Goal: Transaction & Acquisition: Purchase product/service

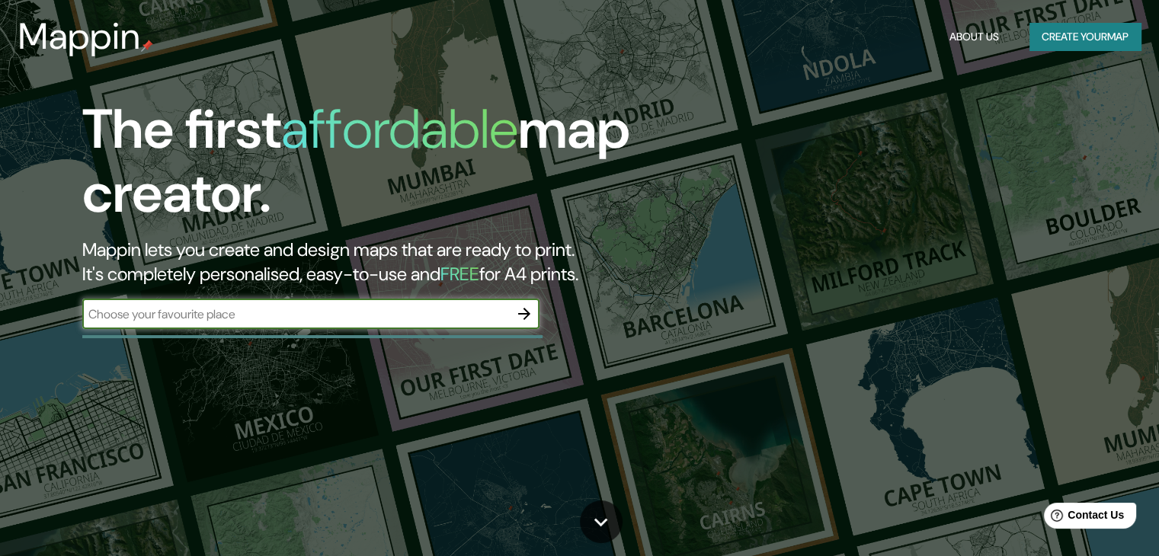
click at [1073, 39] on button "Create your map" at bounding box center [1085, 37] width 111 height 28
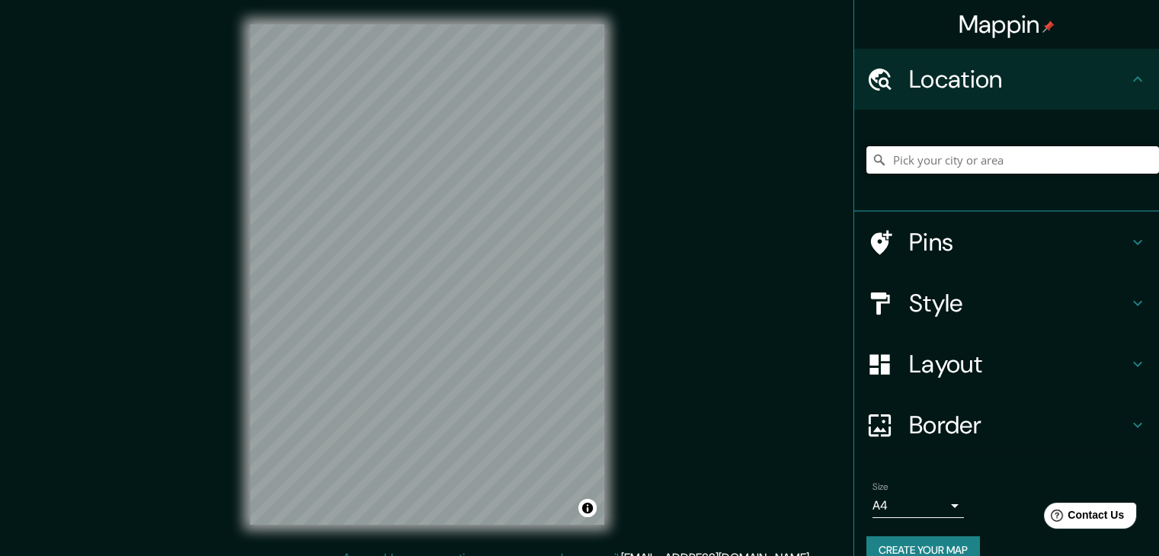
click at [954, 159] on input "Pick your city or area" at bounding box center [1013, 159] width 293 height 27
click at [893, 159] on input "[GEOGRAPHIC_DATA], [GEOGRAPHIC_DATA], [GEOGRAPHIC_DATA]" at bounding box center [1013, 159] width 293 height 27
drag, startPoint x: 960, startPoint y: 159, endPoint x: 872, endPoint y: 165, distance: 87.9
click at [872, 165] on div "[GEOGRAPHIC_DATA], [GEOGRAPHIC_DATA], [GEOGRAPHIC_DATA]" at bounding box center [1013, 159] width 293 height 27
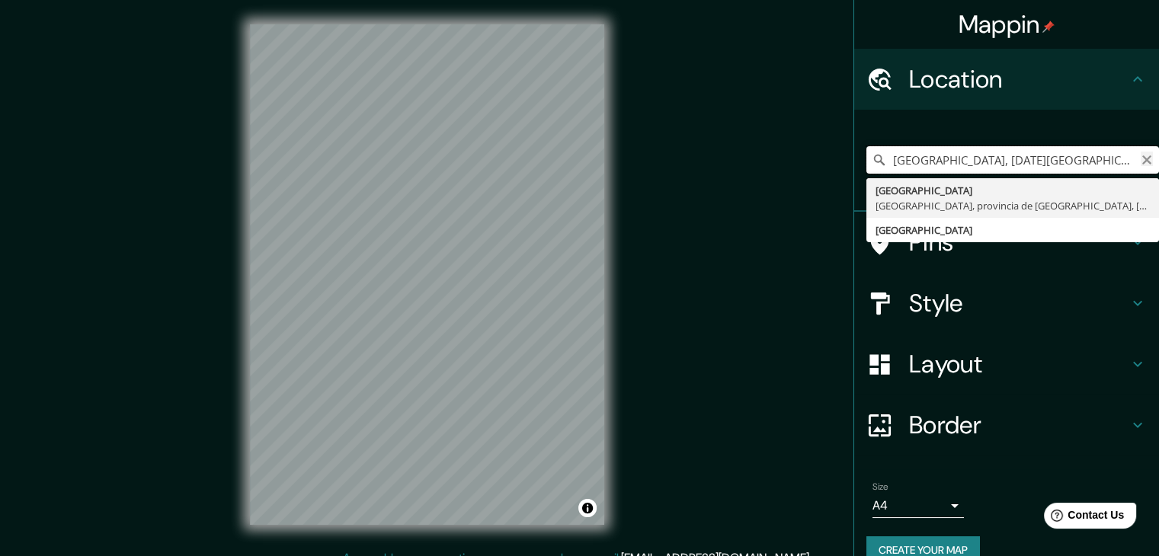
type input "[GEOGRAPHIC_DATA], [DATE][GEOGRAPHIC_DATA], [GEOGRAPHIC_DATA], [GEOGRAPHIC_DATA]"
click at [1143, 159] on icon "Clear" at bounding box center [1147, 159] width 9 height 9
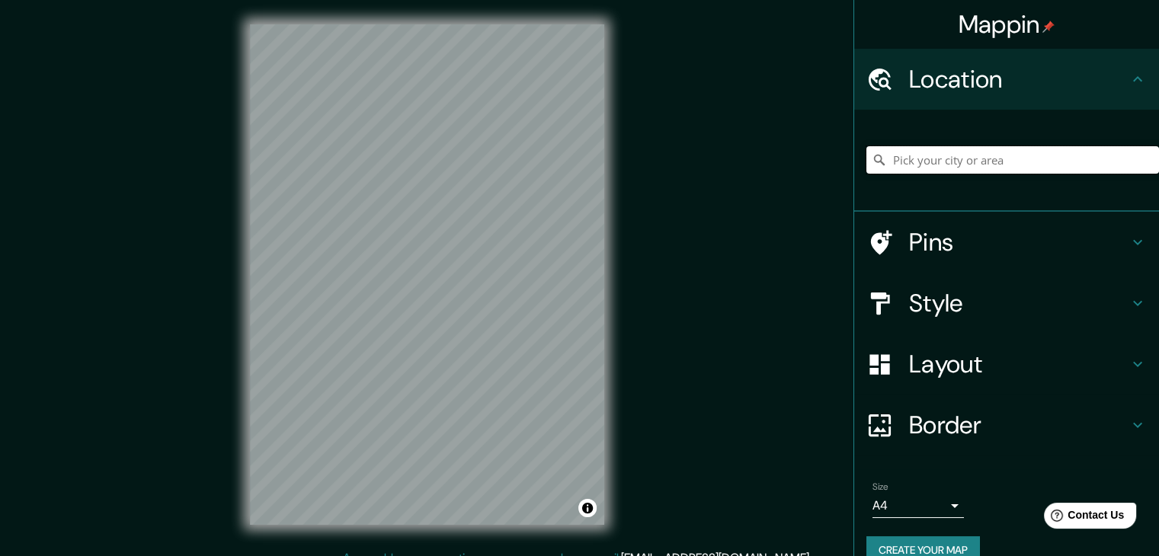
click at [947, 168] on input "Pick your city or area" at bounding box center [1013, 159] width 293 height 27
paste input "Prefectura de [GEOGRAPHIC_DATA], [GEOGRAPHIC_DATA]"
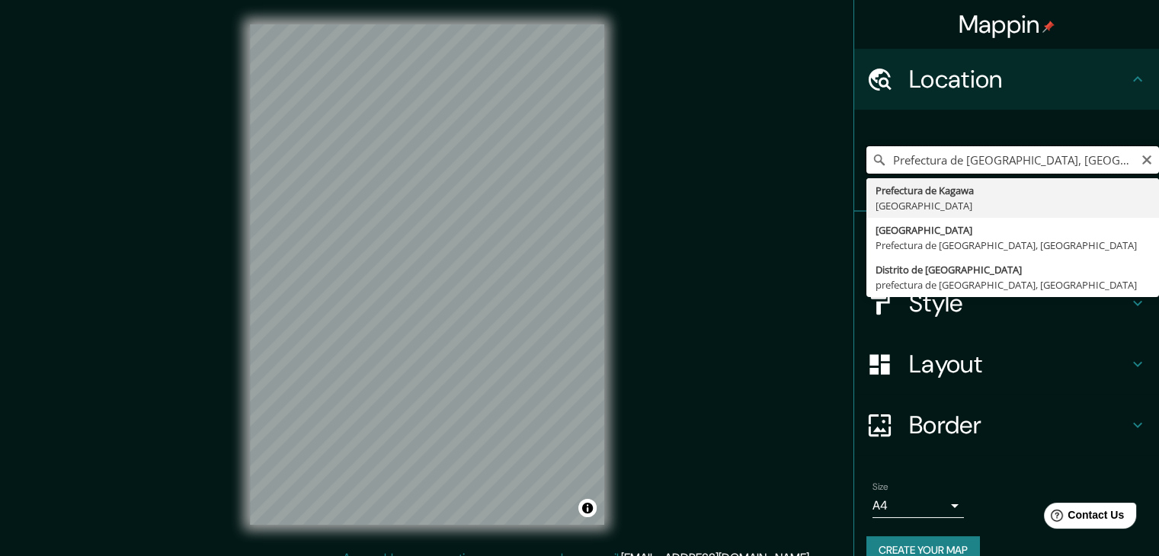
type input "Prefectura de [GEOGRAPHIC_DATA], [GEOGRAPHIC_DATA]"
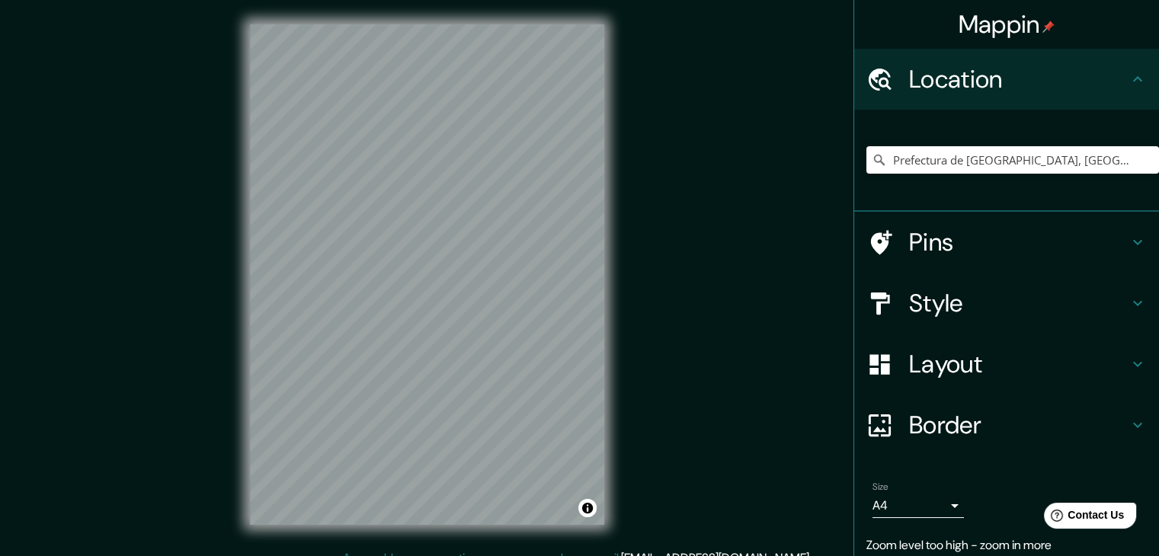
click at [947, 300] on h4 "Style" at bounding box center [1019, 303] width 220 height 30
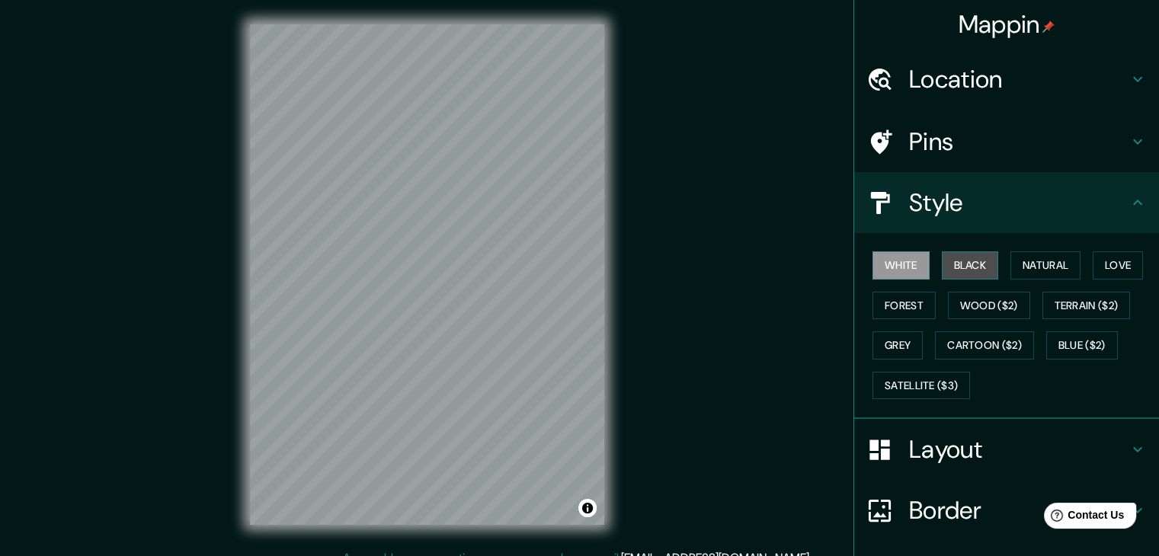
click at [966, 269] on button "Black" at bounding box center [970, 266] width 57 height 28
click at [1073, 306] on button "Terrain ($2)" at bounding box center [1087, 306] width 88 height 28
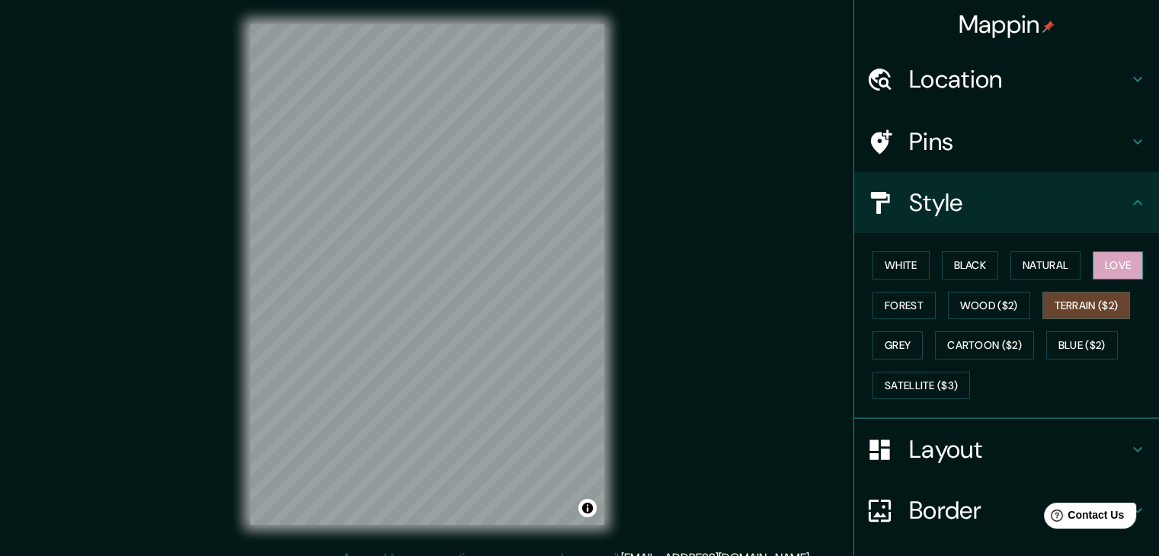
click at [1101, 266] on button "Love" at bounding box center [1118, 266] width 50 height 28
click at [940, 447] on h4 "Layout" at bounding box center [1019, 449] width 220 height 30
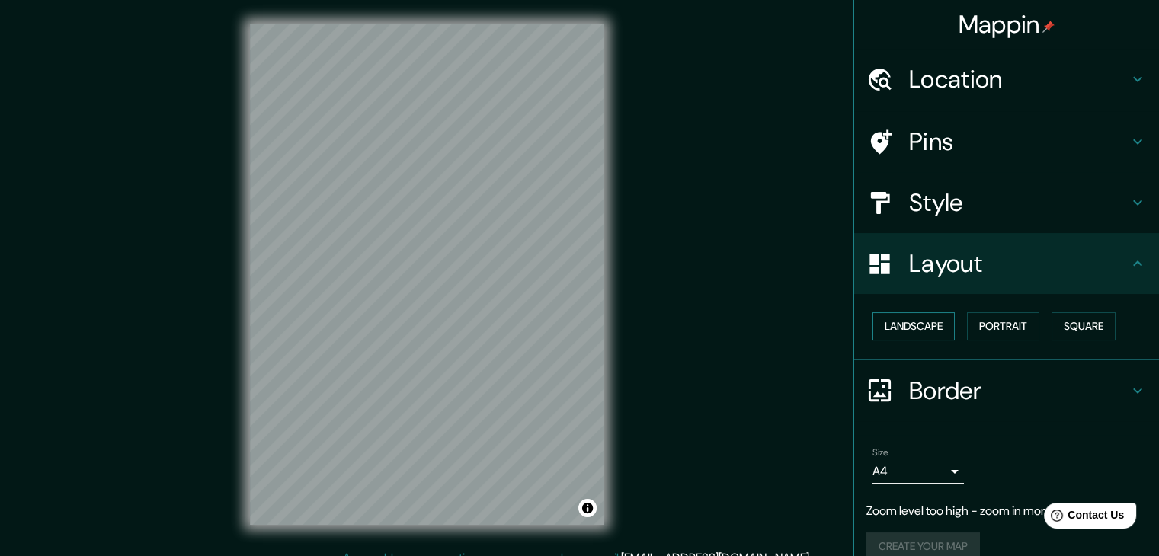
click at [914, 327] on button "Landscape" at bounding box center [914, 327] width 82 height 28
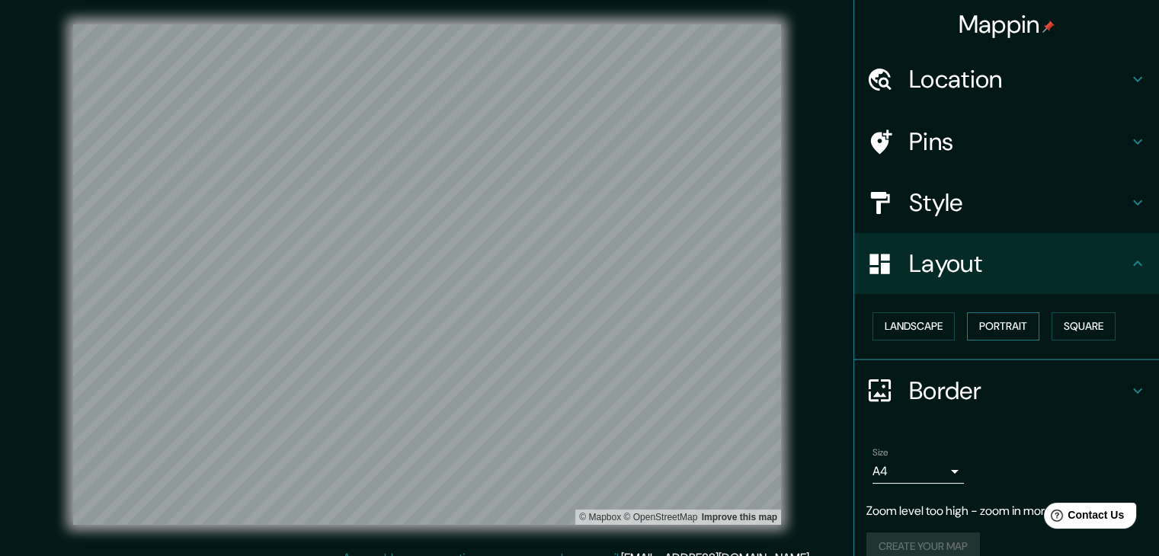
click at [986, 329] on button "Portrait" at bounding box center [1003, 327] width 72 height 28
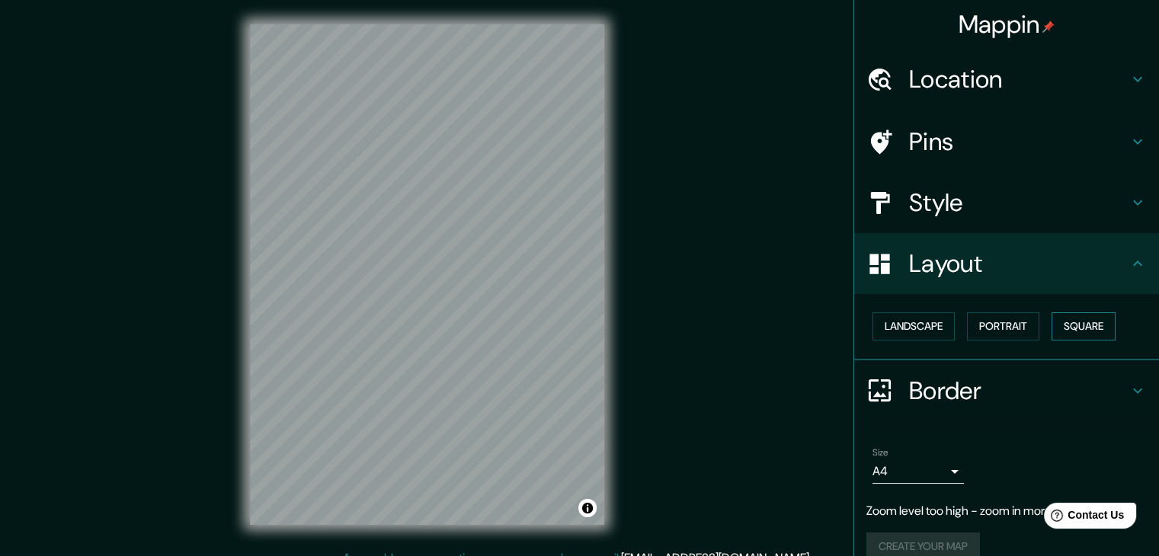
click at [1064, 322] on button "Square" at bounding box center [1084, 327] width 64 height 28
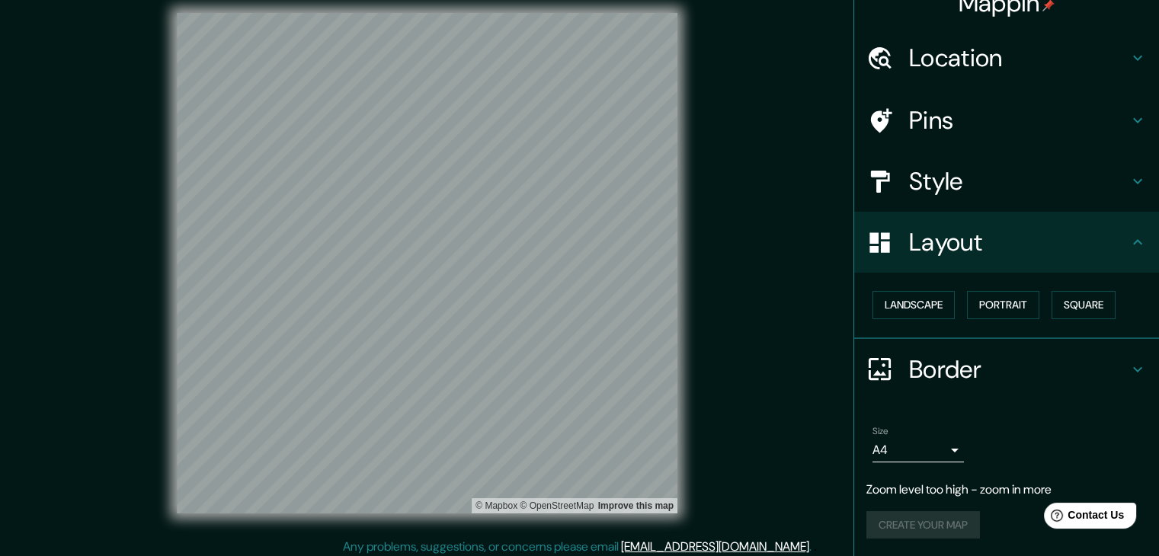
scroll to position [18, 0]
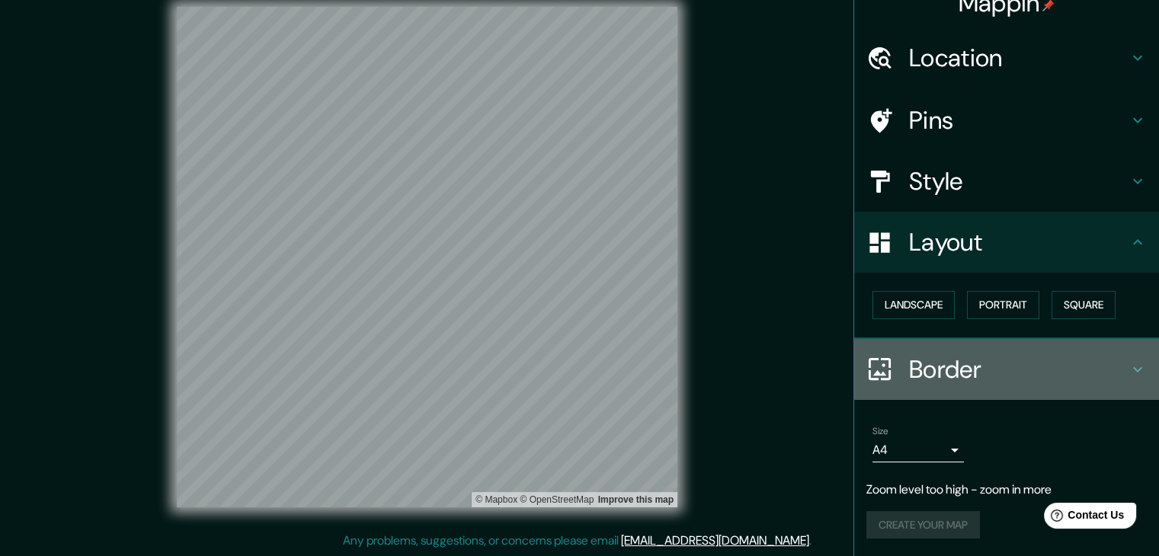
click at [922, 375] on h4 "Border" at bounding box center [1019, 369] width 220 height 30
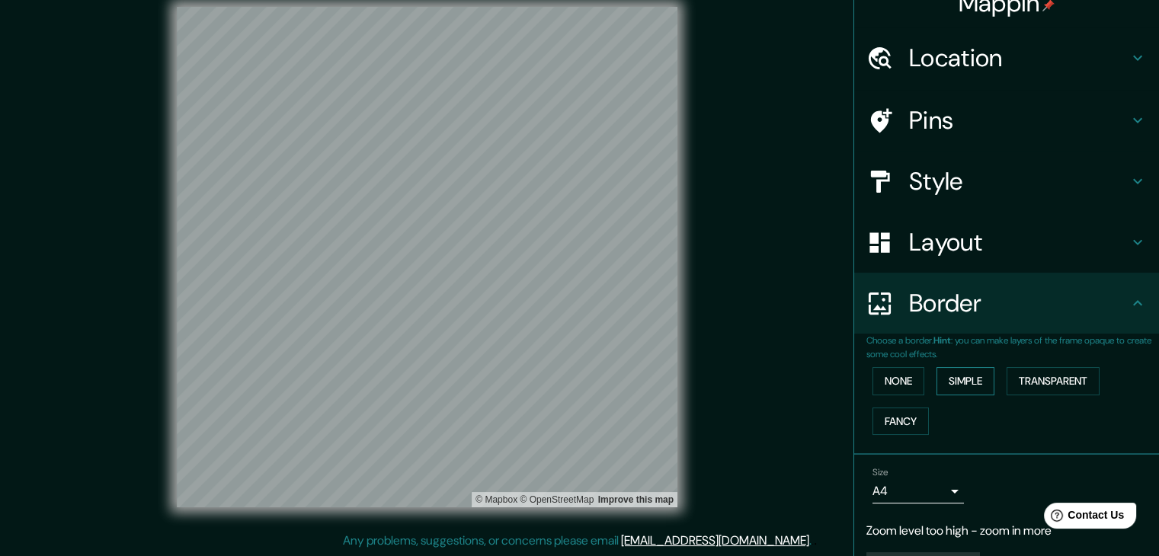
click at [945, 380] on button "Simple" at bounding box center [966, 381] width 58 height 28
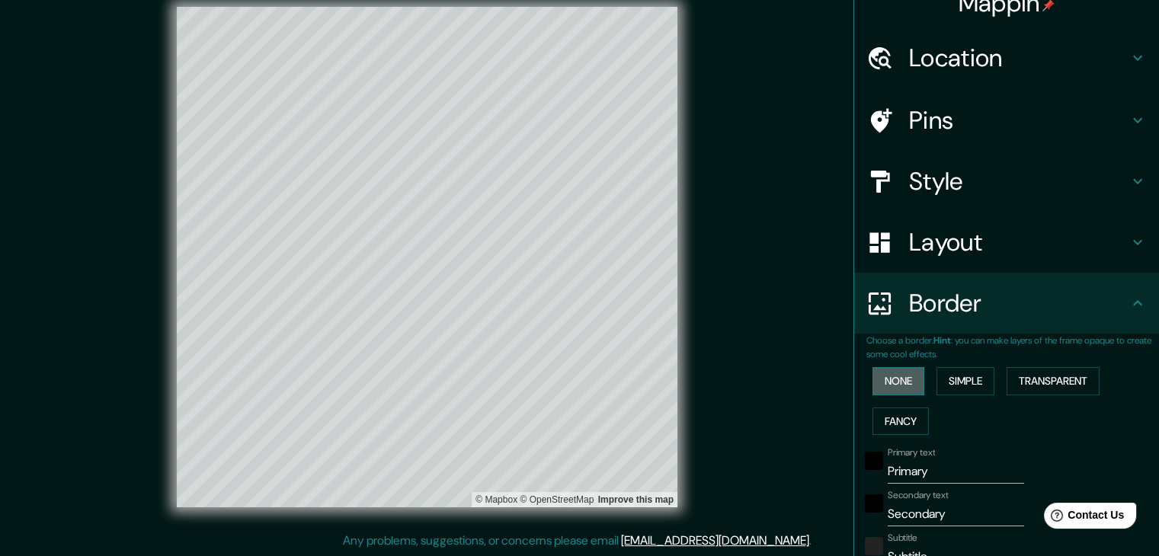
click at [898, 380] on button "None" at bounding box center [899, 381] width 52 height 28
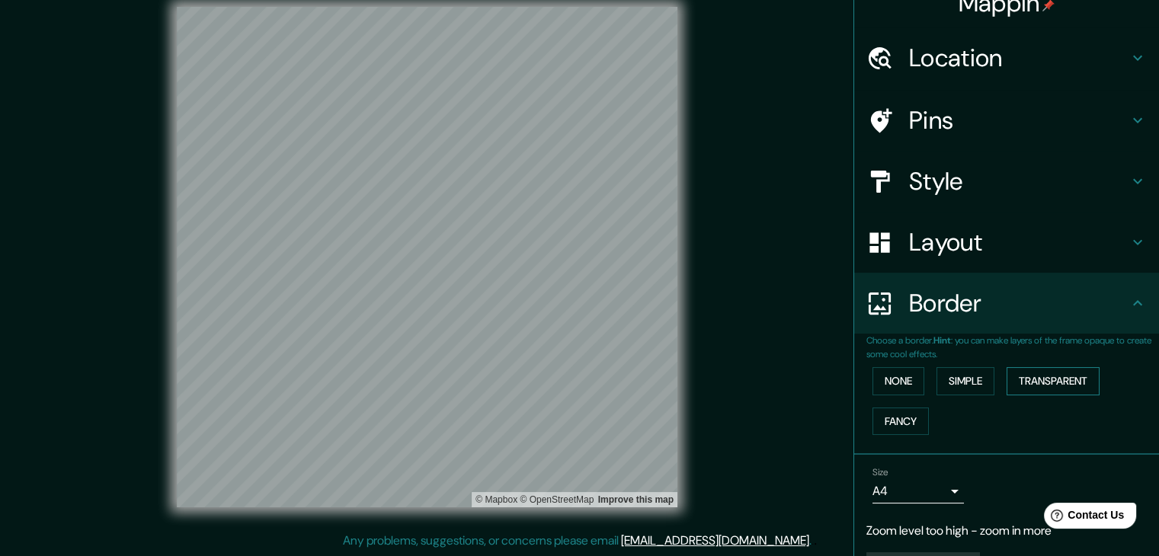
click at [1010, 382] on button "Transparent" at bounding box center [1053, 381] width 93 height 28
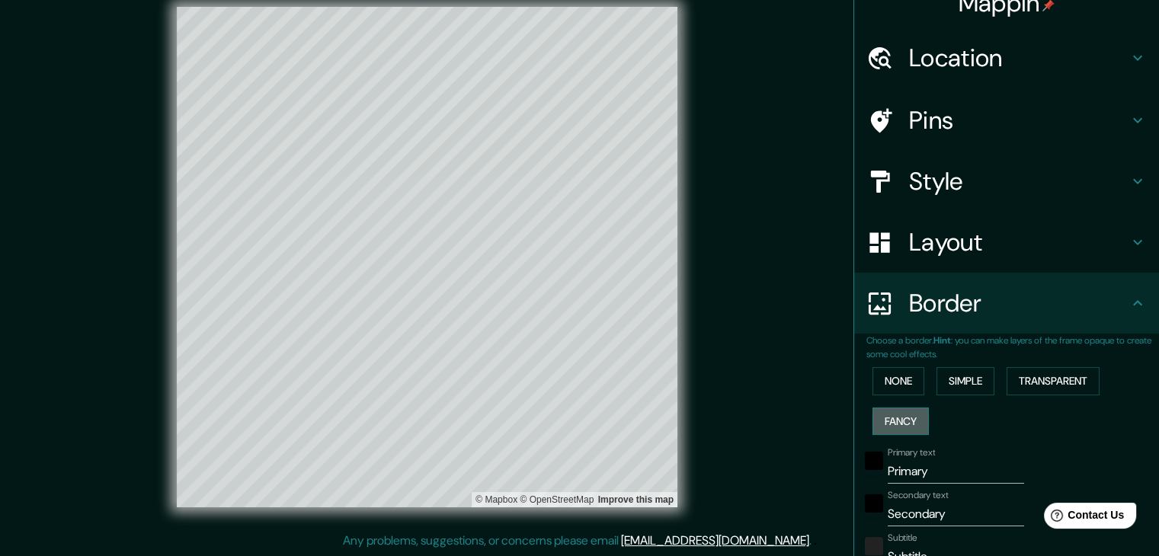
click at [873, 415] on button "Fancy" at bounding box center [901, 422] width 56 height 28
click at [884, 385] on button "None" at bounding box center [899, 381] width 52 height 28
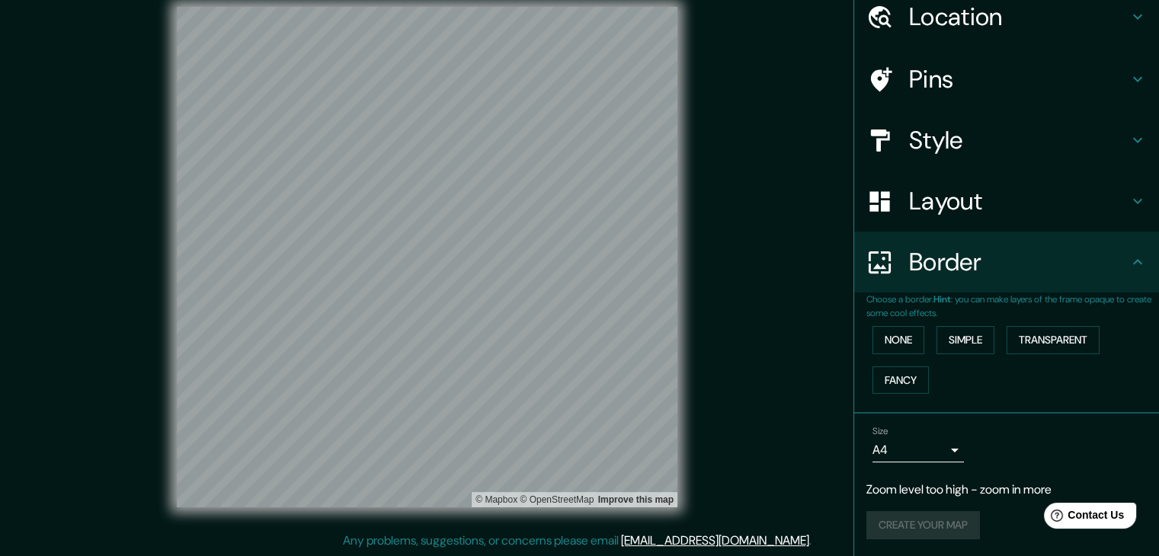
scroll to position [32, 0]
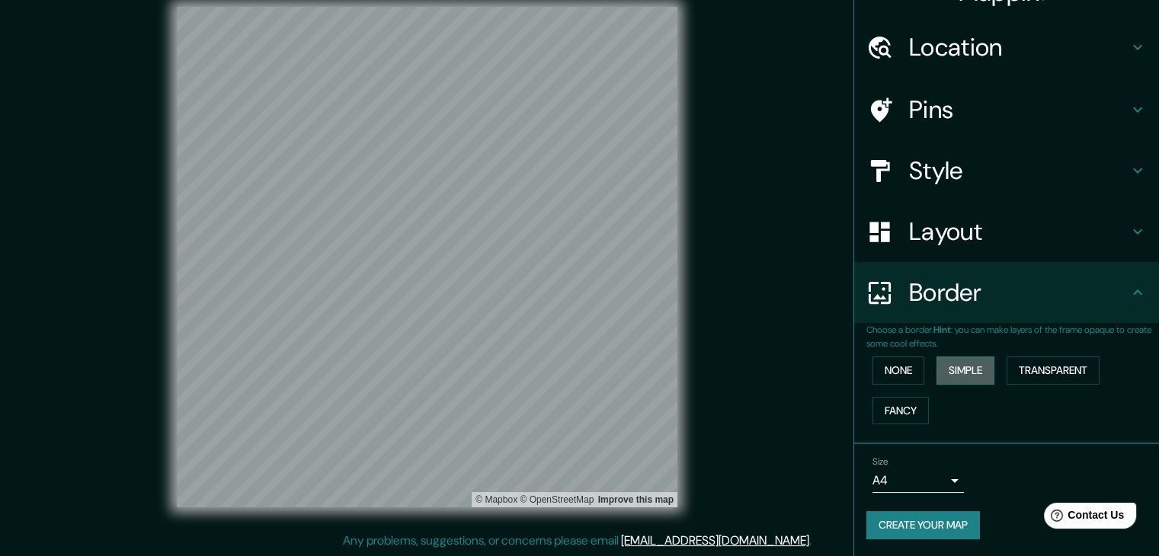
click at [954, 371] on button "Simple" at bounding box center [966, 371] width 58 height 28
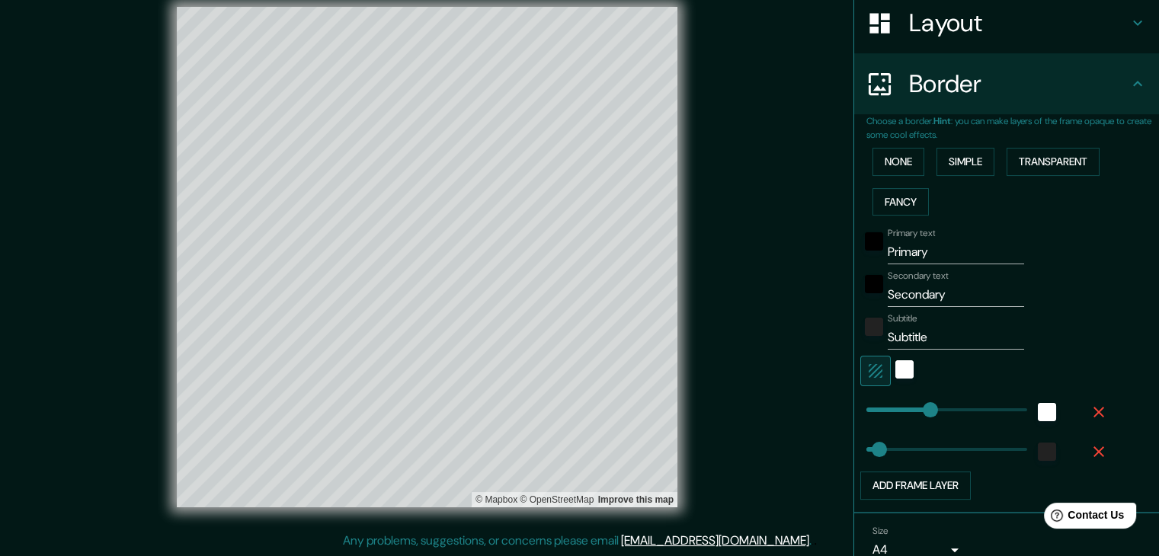
scroll to position [261, 0]
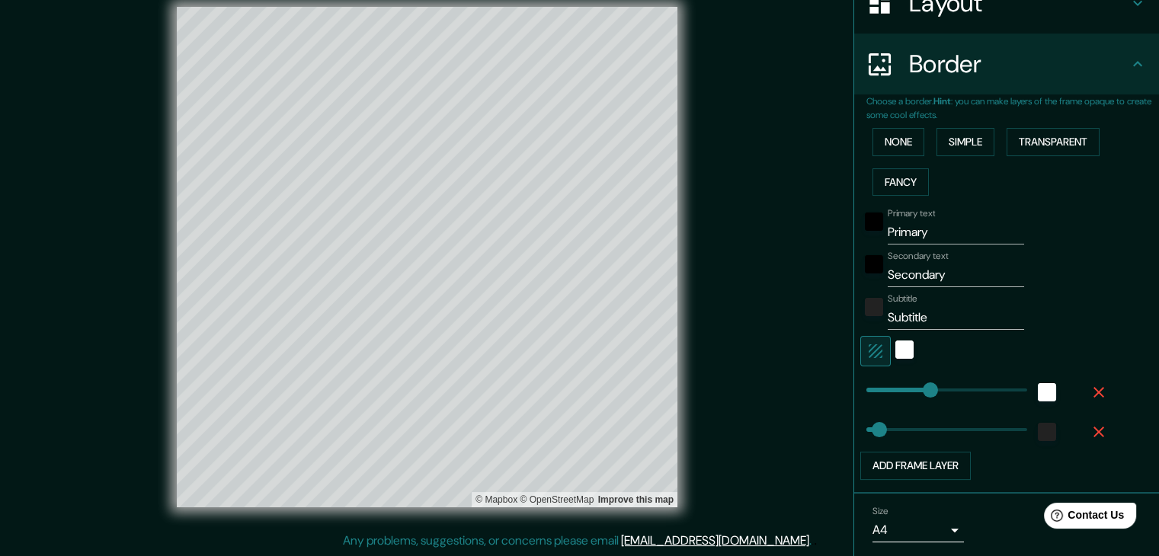
type input "0"
drag, startPoint x: 918, startPoint y: 385, endPoint x: 823, endPoint y: 395, distance: 95.8
type input "0"
drag, startPoint x: 863, startPoint y: 433, endPoint x: 836, endPoint y: 434, distance: 26.7
drag, startPoint x: 938, startPoint y: 236, endPoint x: 854, endPoint y: 246, distance: 84.4
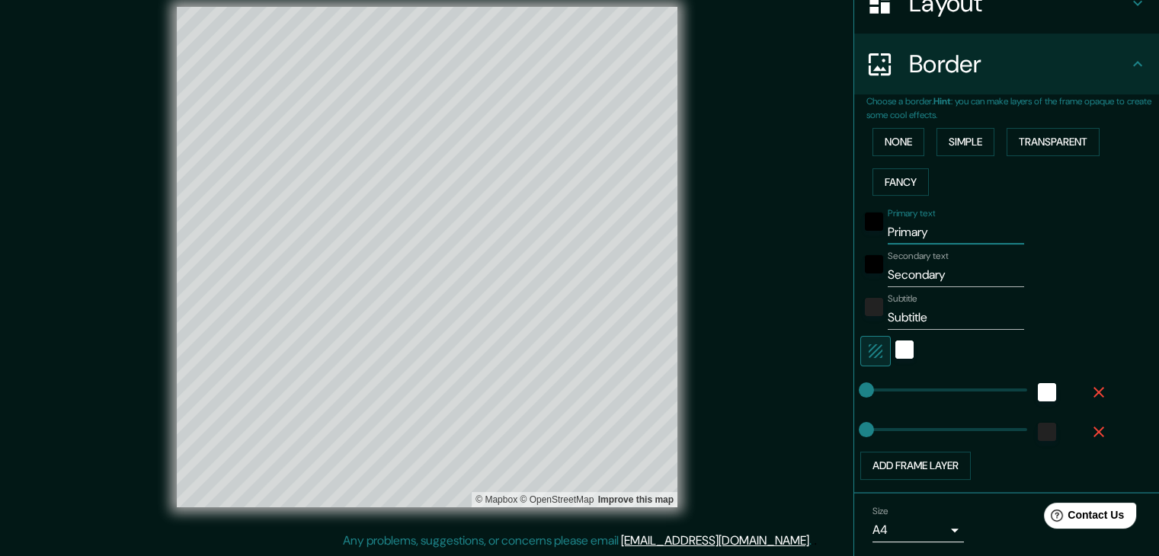
click at [854, 246] on div "Choose a border. Hint : you can make layers of the frame opaque to create some …" at bounding box center [1006, 294] width 305 height 399
drag, startPoint x: 932, startPoint y: 315, endPoint x: 839, endPoint y: 327, distance: 93.8
click at [839, 327] on div "Mappin Location Prefectura de [GEOGRAPHIC_DATA], [GEOGRAPHIC_DATA] Pins Style L…" at bounding box center [579, 269] width 1159 height 574
click at [942, 280] on input "Secondary" at bounding box center [956, 275] width 136 height 24
type input "S"
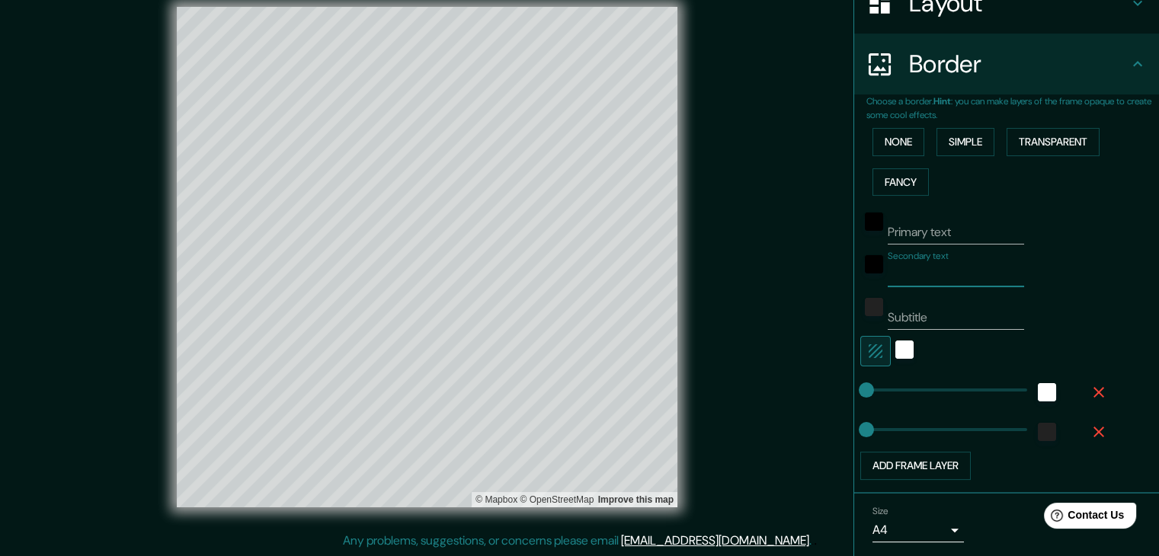
paste input "Prefectura de [GEOGRAPHIC_DATA], [GEOGRAPHIC_DATA]"
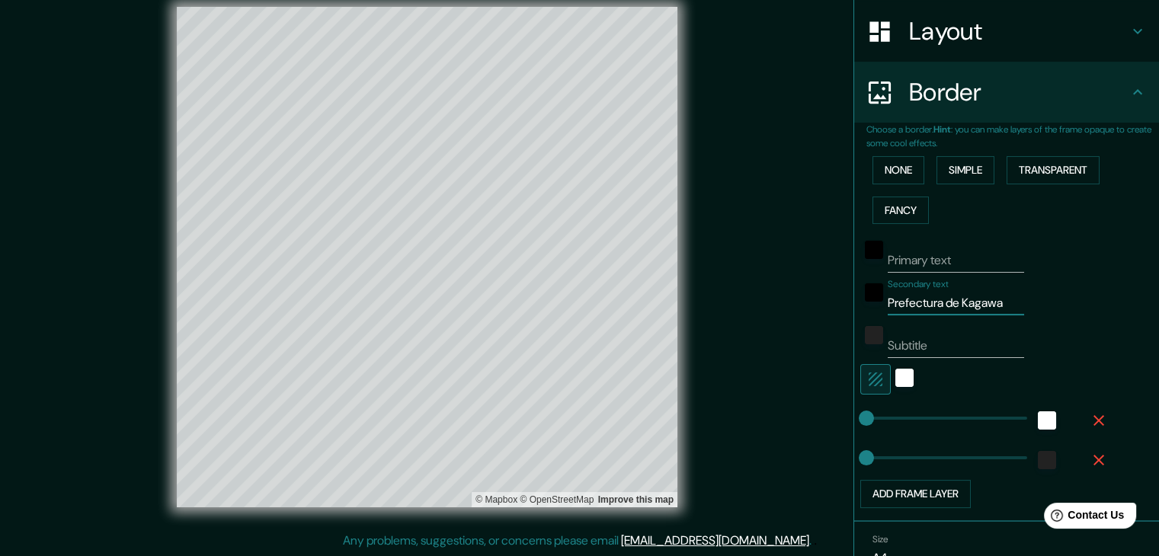
scroll to position [226, 0]
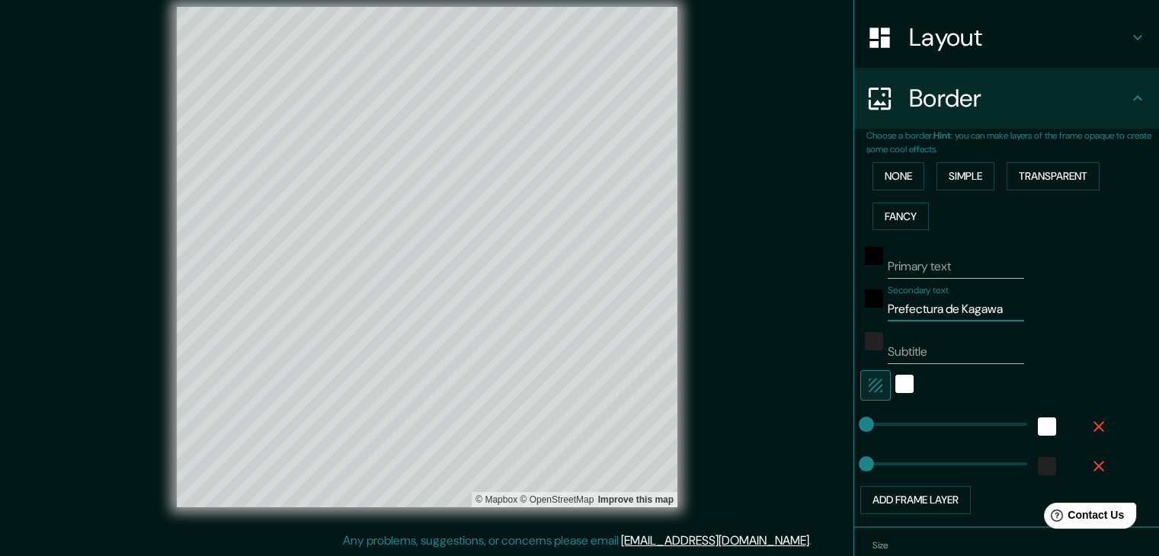
type input "Prefectura de Kagawa"
drag, startPoint x: 954, startPoint y: 306, endPoint x: 867, endPoint y: 309, distance: 87.7
click at [867, 309] on div "Secondary text Prefectura de Kagawa" at bounding box center [986, 303] width 250 height 37
paste input "[GEOGRAPHIC_DATA]"
type input "[GEOGRAPHIC_DATA]"
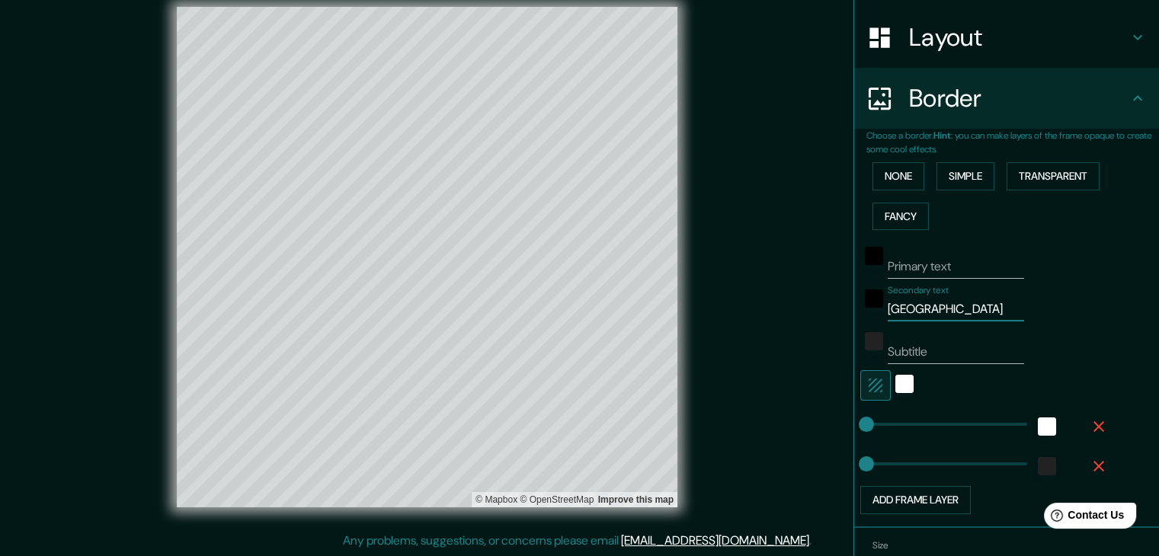
drag, startPoint x: 964, startPoint y: 308, endPoint x: 830, endPoint y: 312, distance: 134.2
click at [830, 312] on div "Mappin Location Prefectura de [GEOGRAPHIC_DATA], [GEOGRAPHIC_DATA] Pins Style L…" at bounding box center [579, 269] width 1159 height 574
paste input "[GEOGRAPHIC_DATA]"
click at [888, 309] on input "[GEOGRAPHIC_DATA]" at bounding box center [956, 309] width 136 height 24
type input "[GEOGRAPHIC_DATA]"
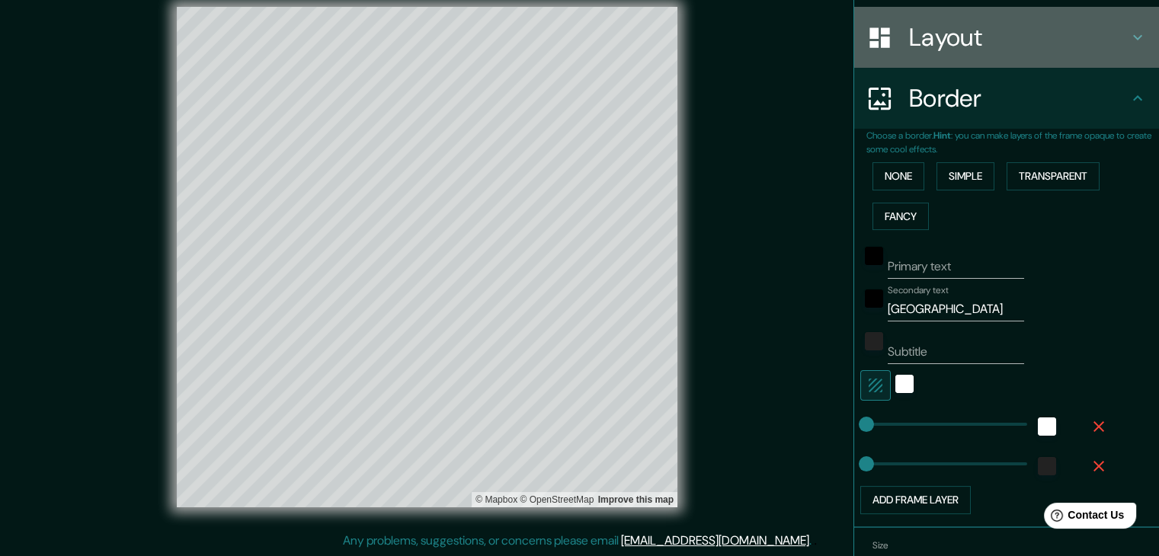
click at [985, 52] on div "Layout" at bounding box center [1006, 37] width 305 height 61
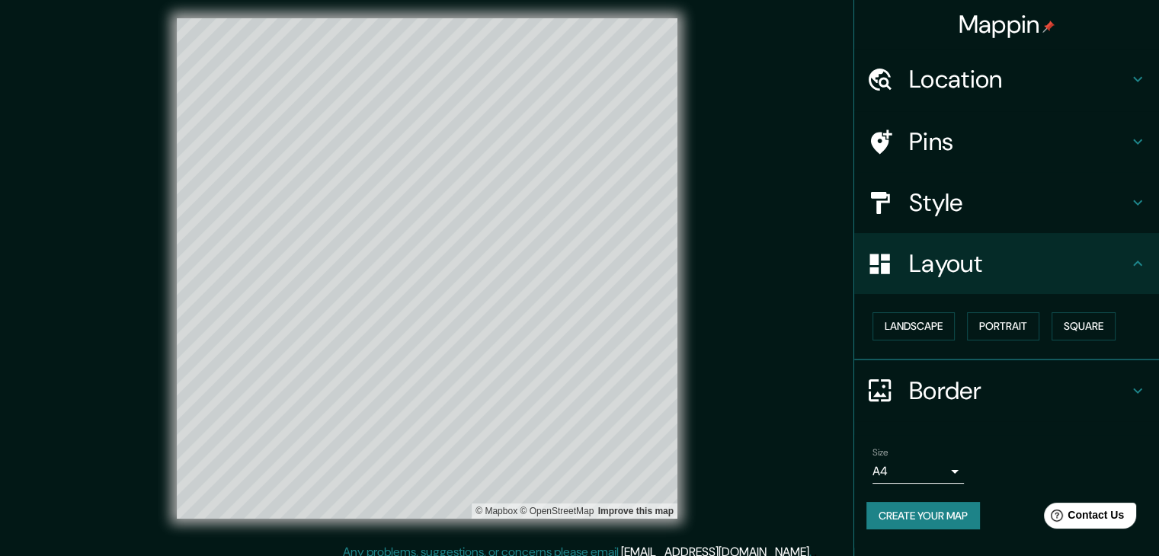
scroll to position [0, 0]
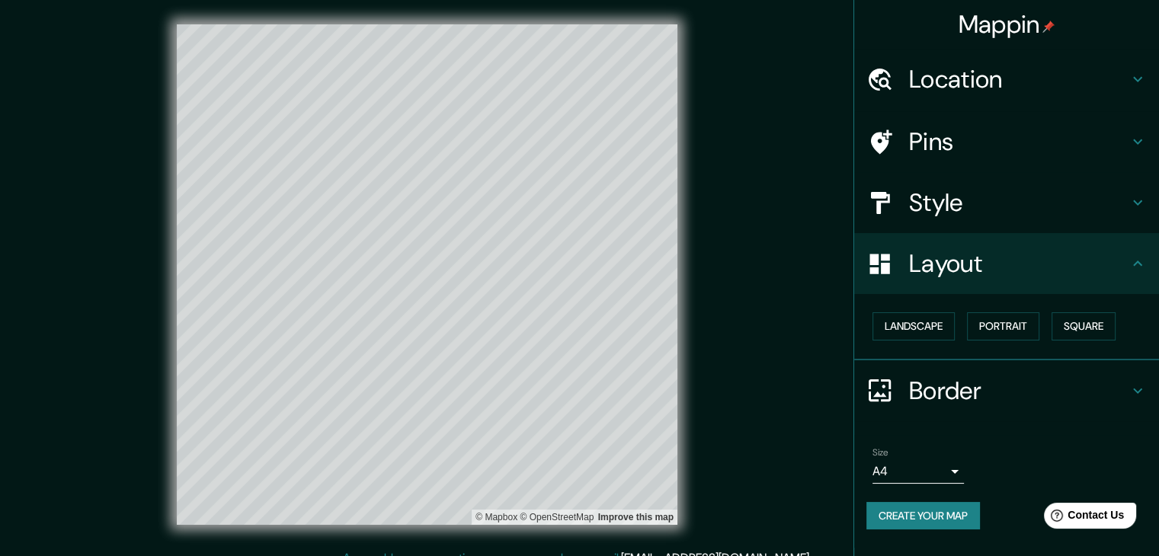
click at [1003, 68] on h4 "Location" at bounding box center [1019, 79] width 220 height 30
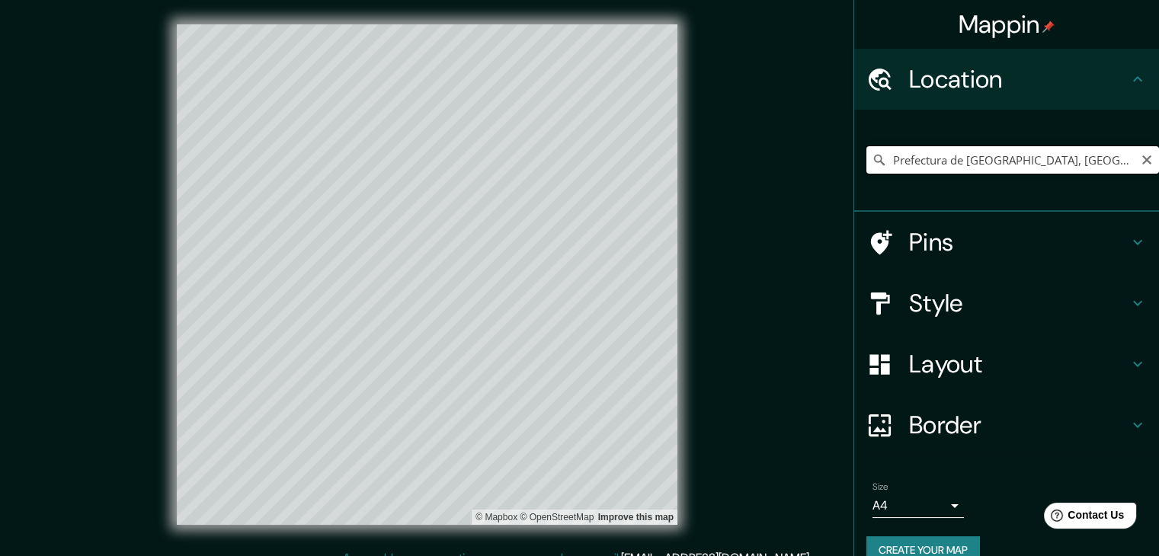
click at [974, 165] on input "Prefectura de [GEOGRAPHIC_DATA], [GEOGRAPHIC_DATA]" at bounding box center [1013, 159] width 293 height 27
drag, startPoint x: 1070, startPoint y: 162, endPoint x: 840, endPoint y: 182, distance: 231.0
click at [840, 182] on div "Mappin Location Prefectura de [GEOGRAPHIC_DATA], [GEOGRAPHIC_DATA] Pins Style L…" at bounding box center [579, 287] width 1159 height 574
type input "Suita, Prefectura de [GEOGRAPHIC_DATA], [GEOGRAPHIC_DATA]"
drag, startPoint x: 1063, startPoint y: 165, endPoint x: 907, endPoint y: 174, distance: 156.5
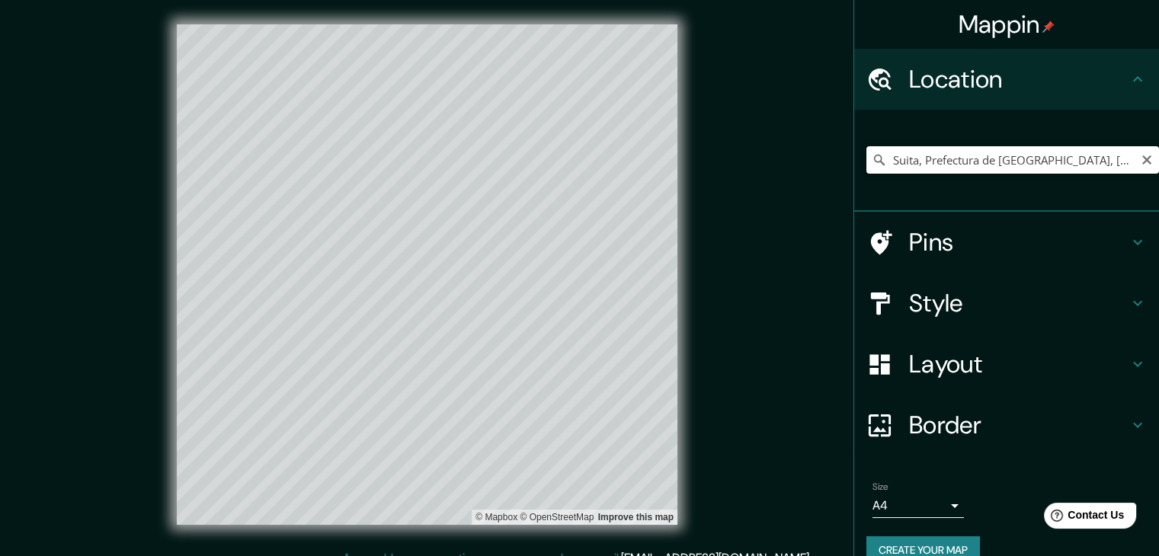
click at [876, 173] on input "Suita, Prefectura de [GEOGRAPHIC_DATA], [GEOGRAPHIC_DATA]" at bounding box center [1013, 159] width 293 height 27
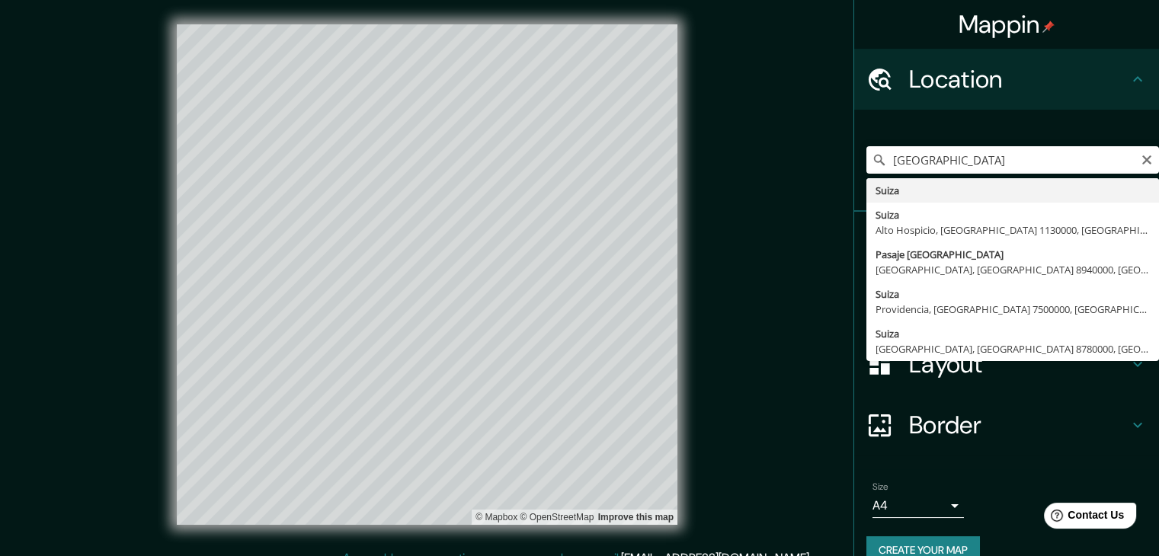
type input "Suiza"
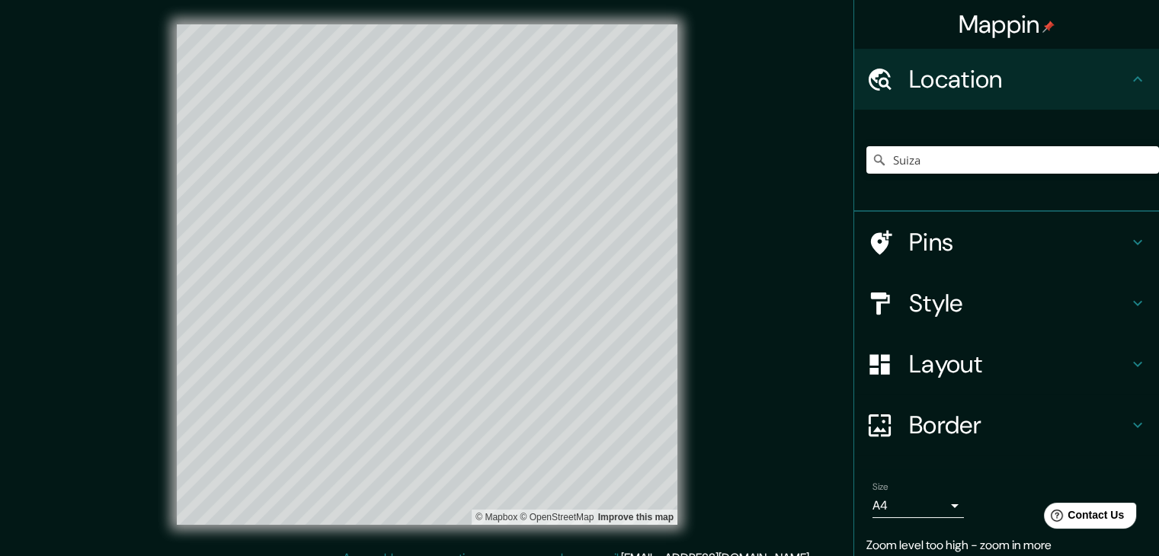
click at [984, 415] on h4 "Border" at bounding box center [1019, 425] width 220 height 30
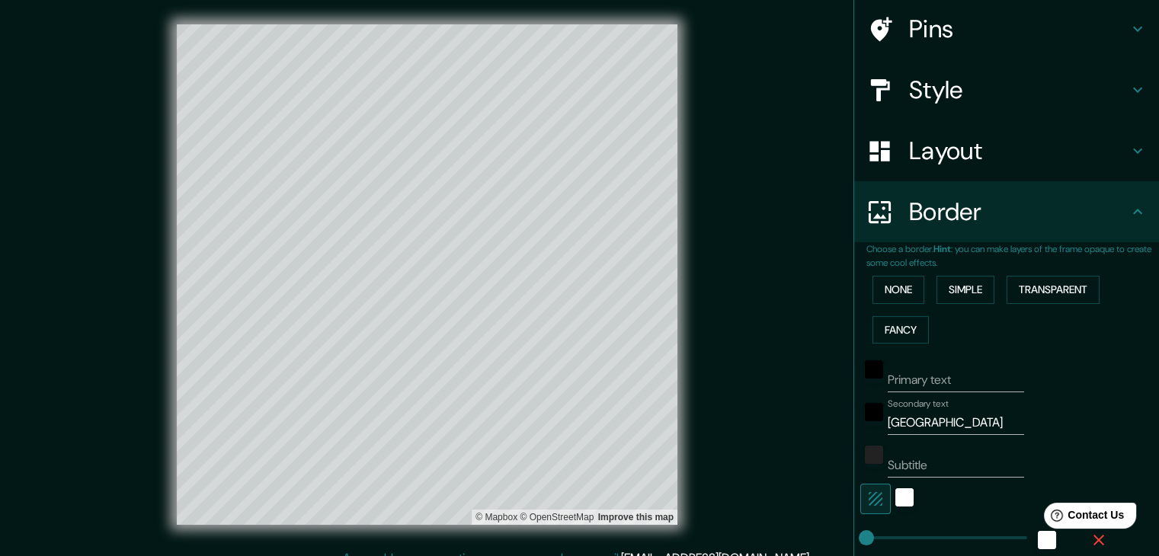
scroll to position [305, 0]
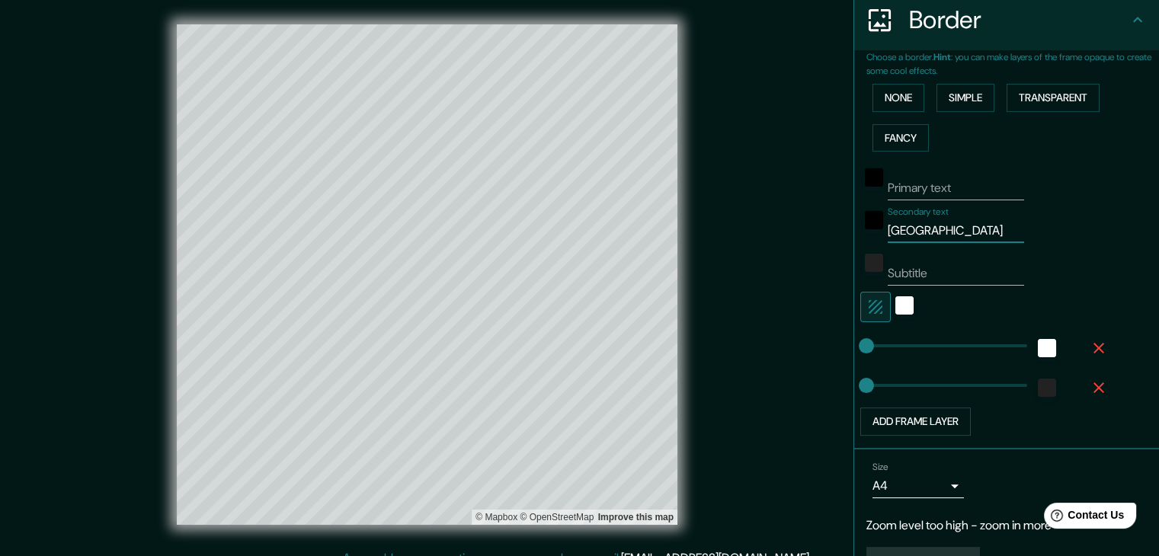
drag, startPoint x: 1003, startPoint y: 234, endPoint x: 876, endPoint y: 232, distance: 127.3
click at [888, 232] on input "[GEOGRAPHIC_DATA]" at bounding box center [956, 231] width 136 height 24
click at [950, 233] on input "[GEOGRAPHIC_DATA]" at bounding box center [956, 231] width 136 height 24
type input "s"
paste input "Cantón de los Grisones"
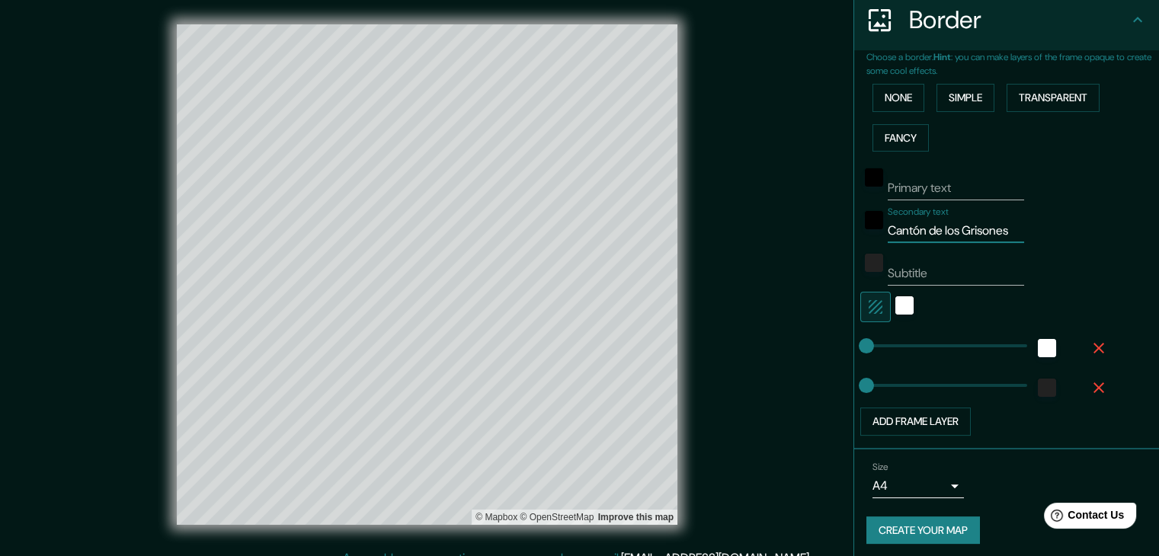
scroll to position [0, 1]
type input "Cantón de los Grisones"
drag, startPoint x: 1005, startPoint y: 230, endPoint x: 880, endPoint y: 232, distance: 125.8
click at [888, 232] on input "Cantón de los Grisones" at bounding box center [956, 231] width 136 height 24
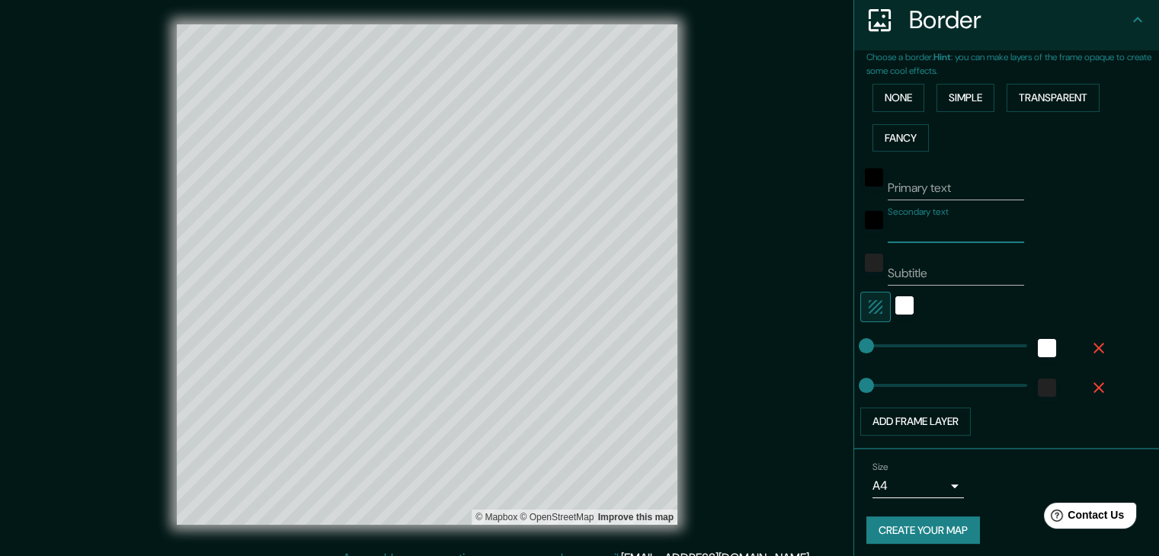
paste input "Therme Vals"
type input "Therme Vals"
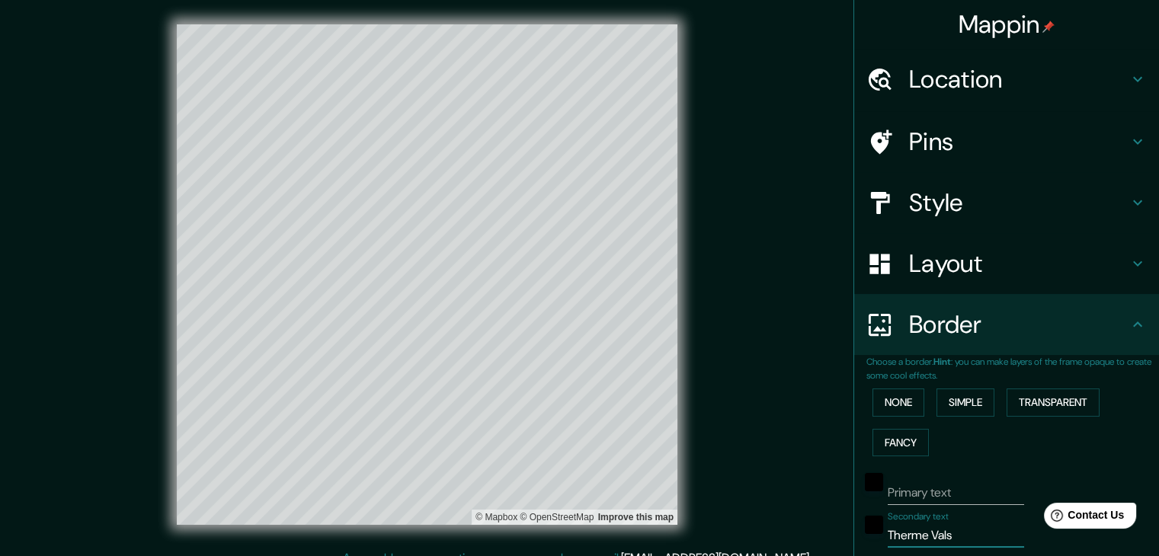
click at [942, 79] on h4 "Location" at bounding box center [1019, 79] width 220 height 30
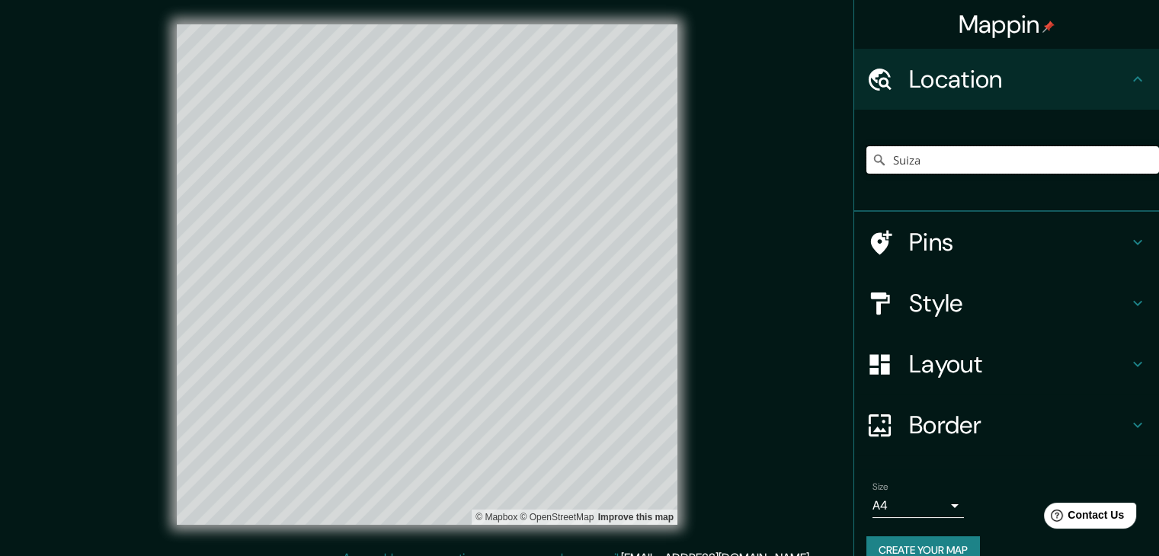
click at [944, 162] on input "Suiza" at bounding box center [1013, 159] width 293 height 27
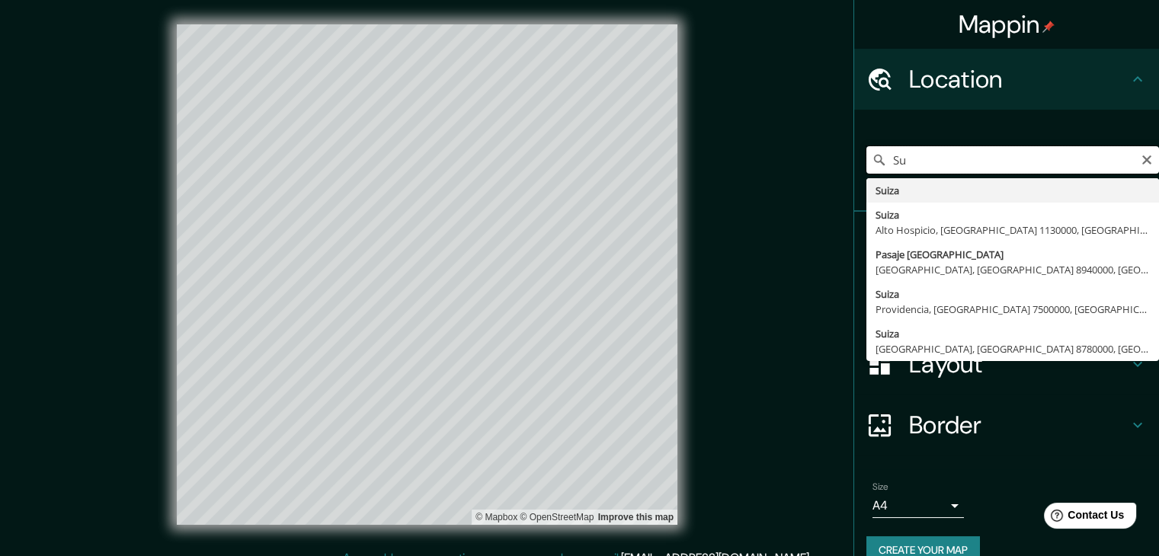
type input "S"
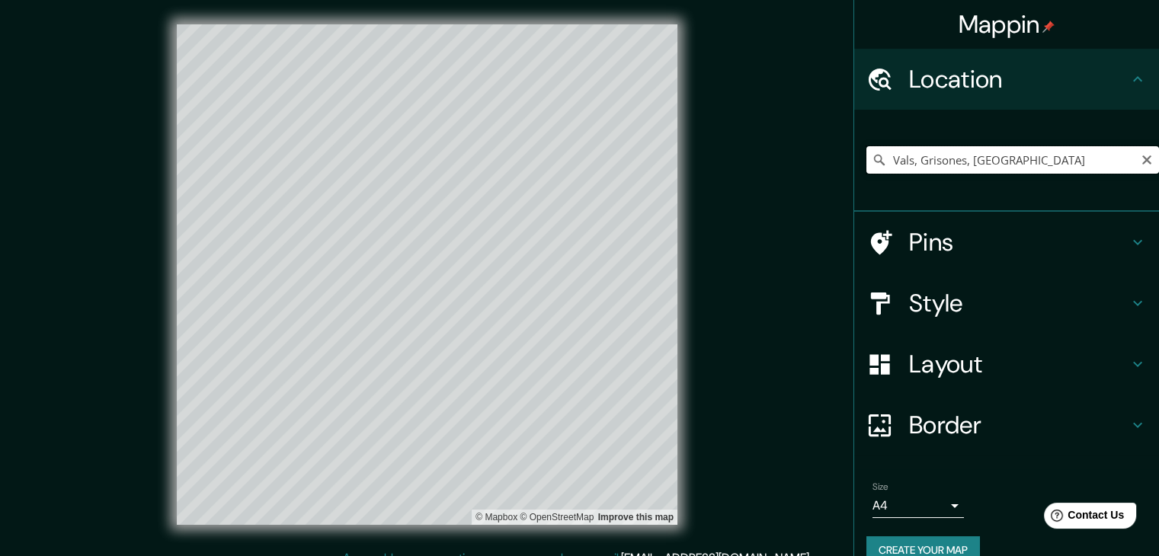
drag, startPoint x: 996, startPoint y: 160, endPoint x: 857, endPoint y: 171, distance: 140.0
click at [867, 171] on input "Vals, Grisones, [GEOGRAPHIC_DATA]" at bounding box center [1013, 159] width 293 height 27
paste input "Prefectura de Hyōgo, [GEOGRAPHIC_DATA]"
type input "prefectura de [GEOGRAPHIC_DATA], [GEOGRAPHIC_DATA]"
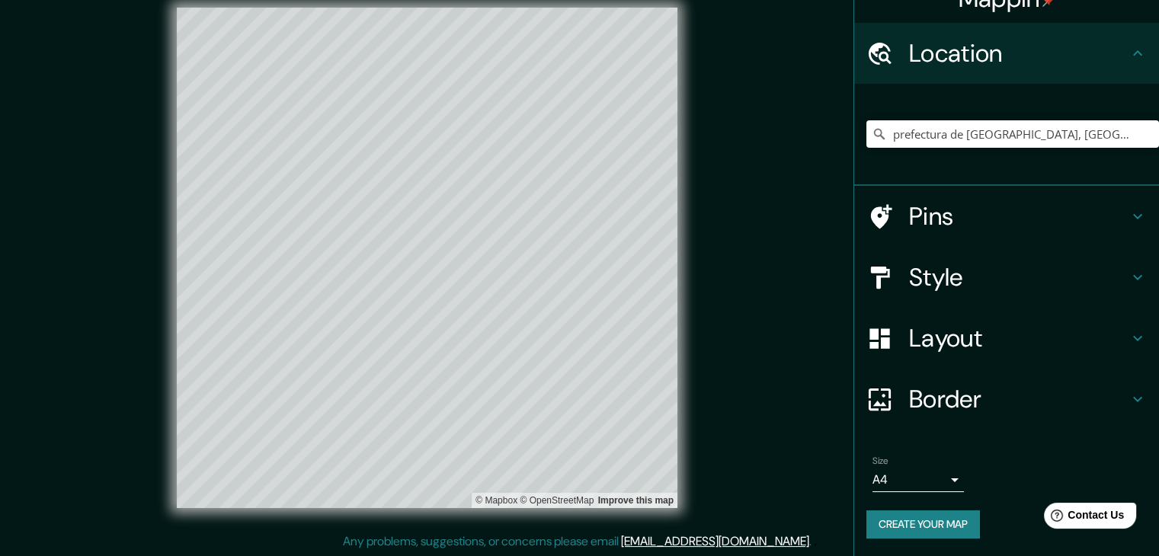
scroll to position [18, 0]
click at [936, 399] on h4 "Border" at bounding box center [1019, 399] width 220 height 30
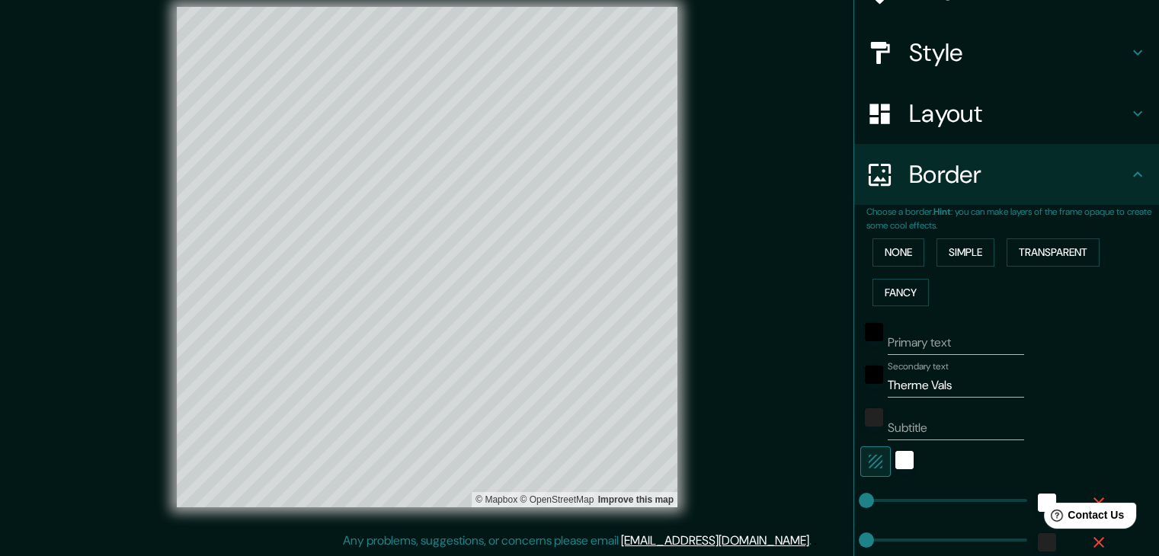
scroll to position [178, 0]
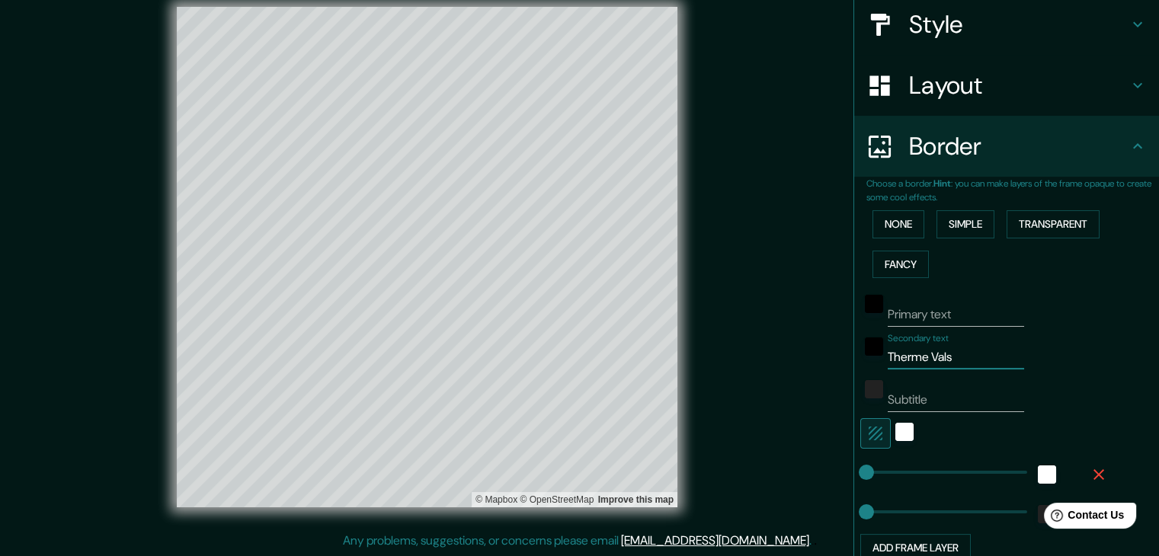
drag, startPoint x: 954, startPoint y: 363, endPoint x: 856, endPoint y: 371, distance: 98.7
click at [867, 371] on div "Primary text Secondary text Therme Vals Subtitle Add frame layer" at bounding box center [989, 423] width 244 height 278
paste input "Prefectura de Hyōgo, [GEOGRAPHIC_DATA]"
drag, startPoint x: 1005, startPoint y: 357, endPoint x: 986, endPoint y: 359, distance: 19.9
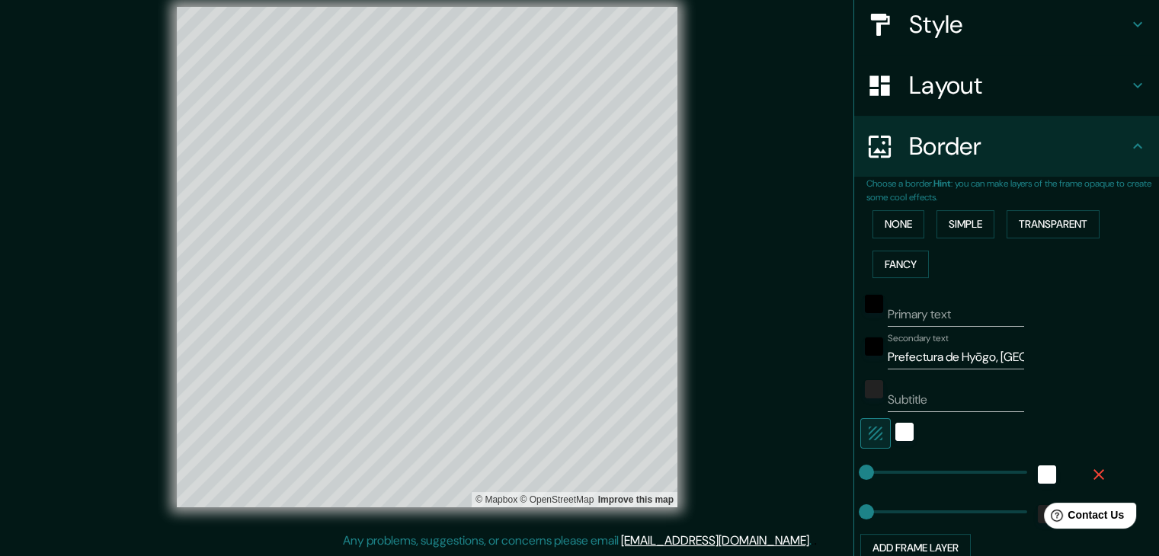
click at [986, 359] on div "Secondary text Prefectura de Hyōgo, [GEOGRAPHIC_DATA]" at bounding box center [986, 351] width 250 height 37
drag, startPoint x: 989, startPoint y: 357, endPoint x: 1005, endPoint y: 357, distance: 16.0
click at [1005, 357] on input "Prefectura de Hyōgo, [GEOGRAPHIC_DATA]" at bounding box center [956, 357] width 136 height 24
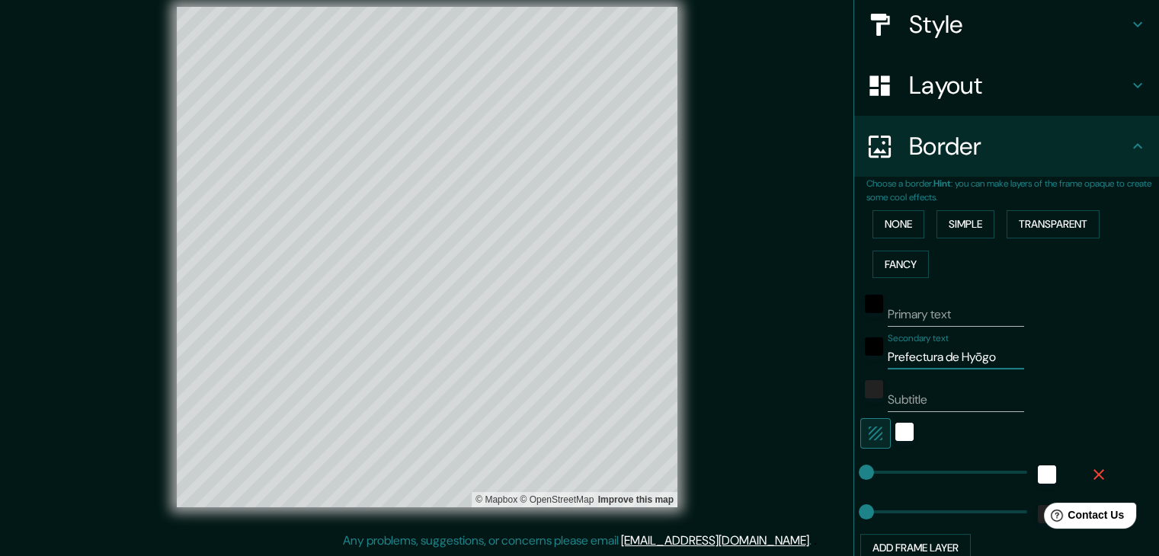
type input "Prefectura de Hyōgo"
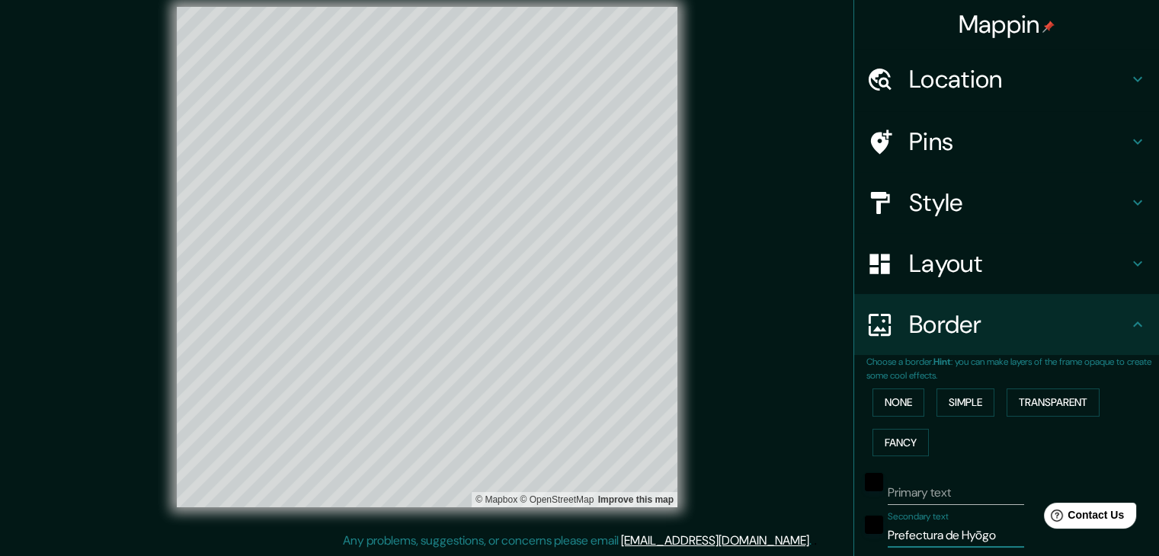
click at [947, 85] on h4 "Location" at bounding box center [1019, 79] width 220 height 30
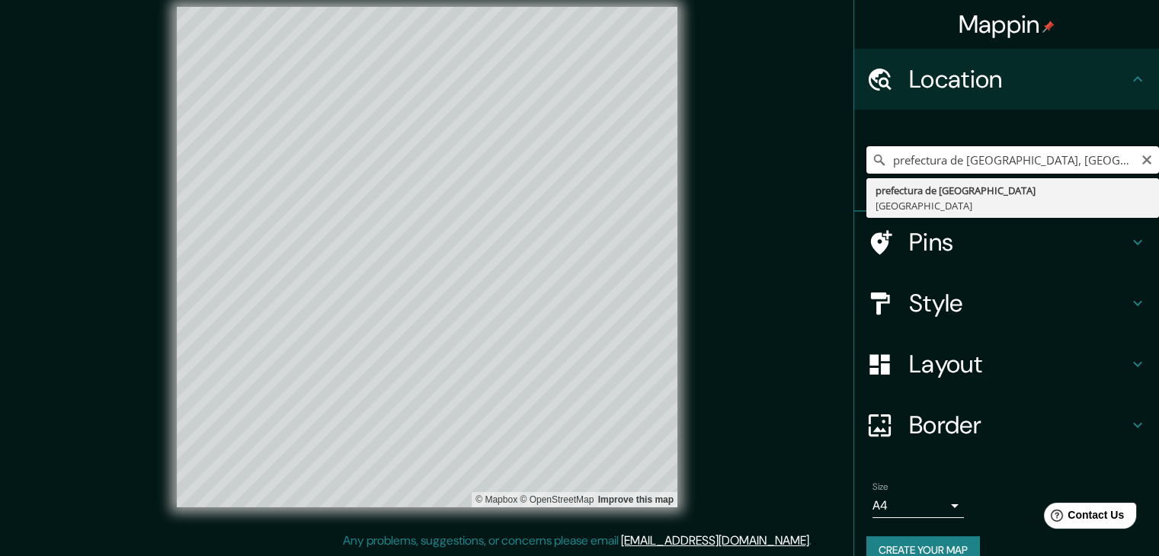
drag, startPoint x: 1037, startPoint y: 168, endPoint x: 867, endPoint y: 169, distance: 170.7
click at [867, 169] on input "prefectura de [GEOGRAPHIC_DATA], [GEOGRAPHIC_DATA]" at bounding box center [1013, 159] width 293 height 27
paste input "Koshino House –"
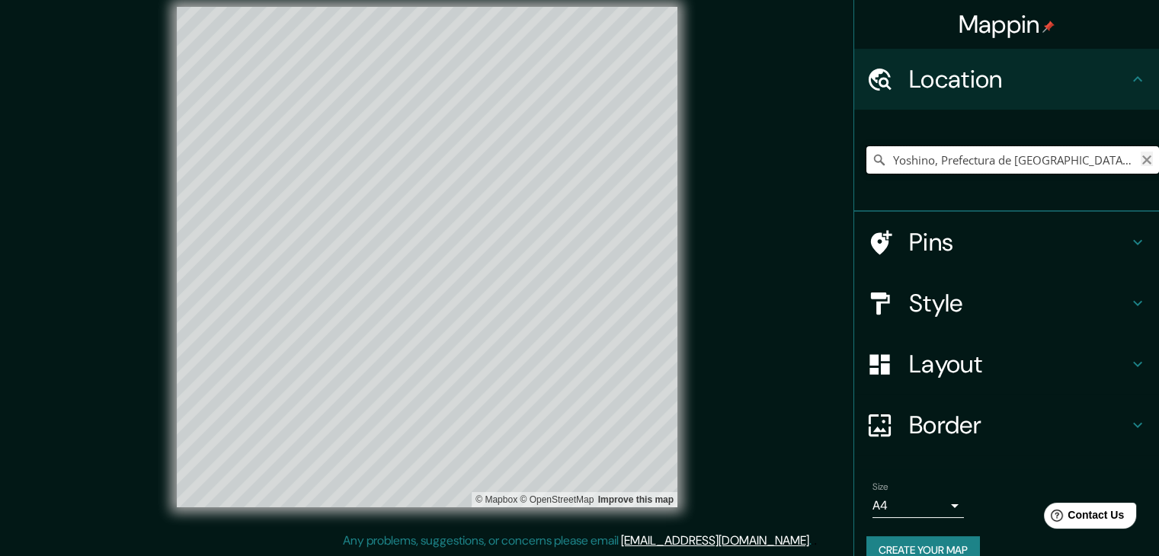
type input "Yoshino, Prefectura de [GEOGRAPHIC_DATA], [GEOGRAPHIC_DATA]"
click at [1141, 159] on icon "Clear" at bounding box center [1147, 160] width 12 height 12
paste input "[GEOGRAPHIC_DATA] – [GEOGRAPHIC_DATA]"
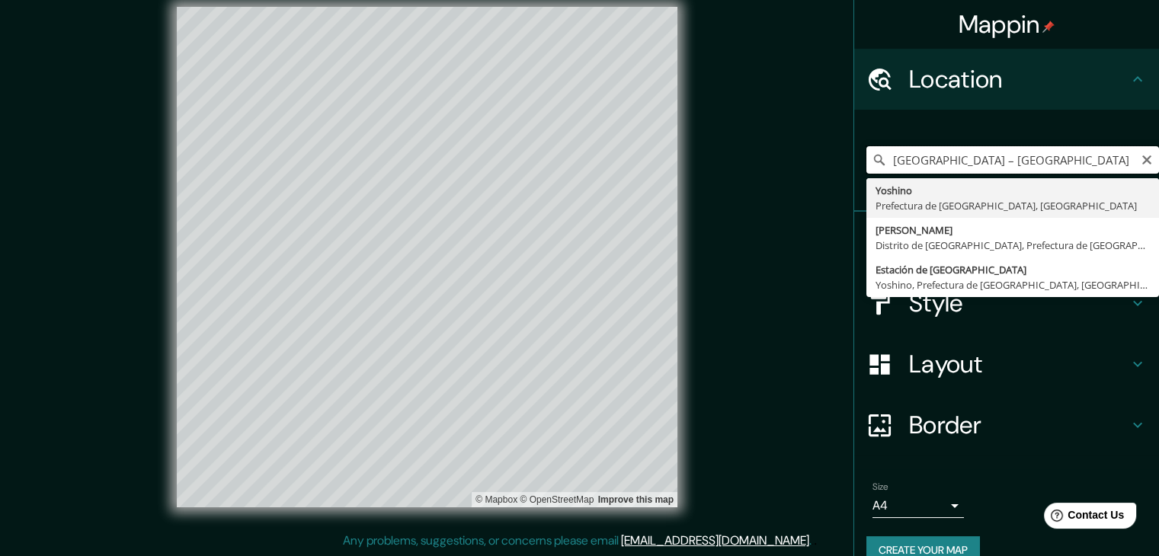
drag, startPoint x: 1016, startPoint y: 168, endPoint x: 968, endPoint y: 168, distance: 48.0
click at [968, 168] on input "[GEOGRAPHIC_DATA] – [GEOGRAPHIC_DATA]" at bounding box center [1013, 159] width 293 height 27
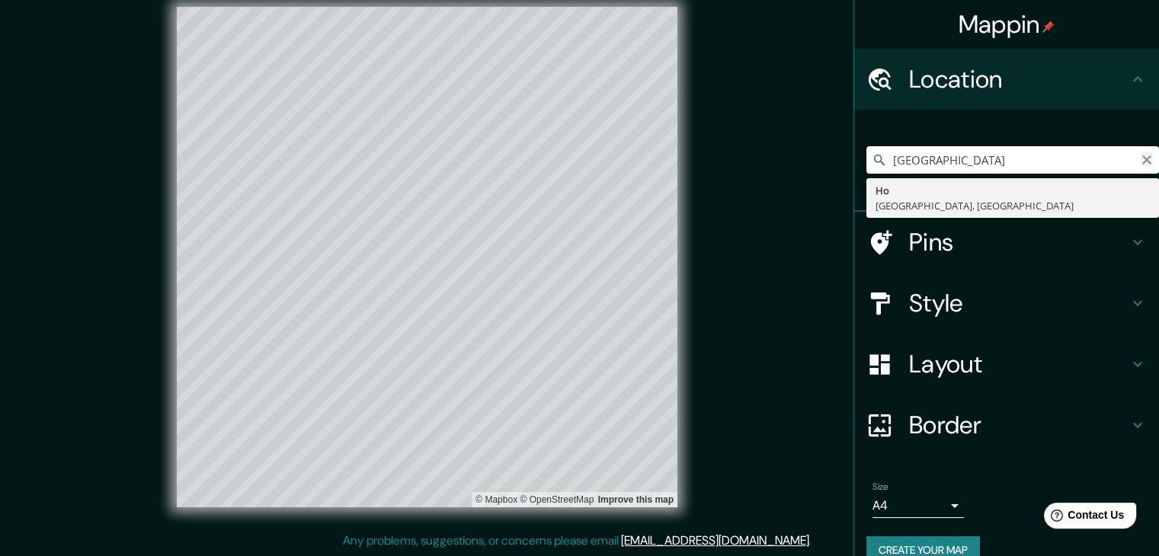
type input "[GEOGRAPHIC_DATA]"
click at [1143, 162] on icon "Clear" at bounding box center [1147, 159] width 9 height 9
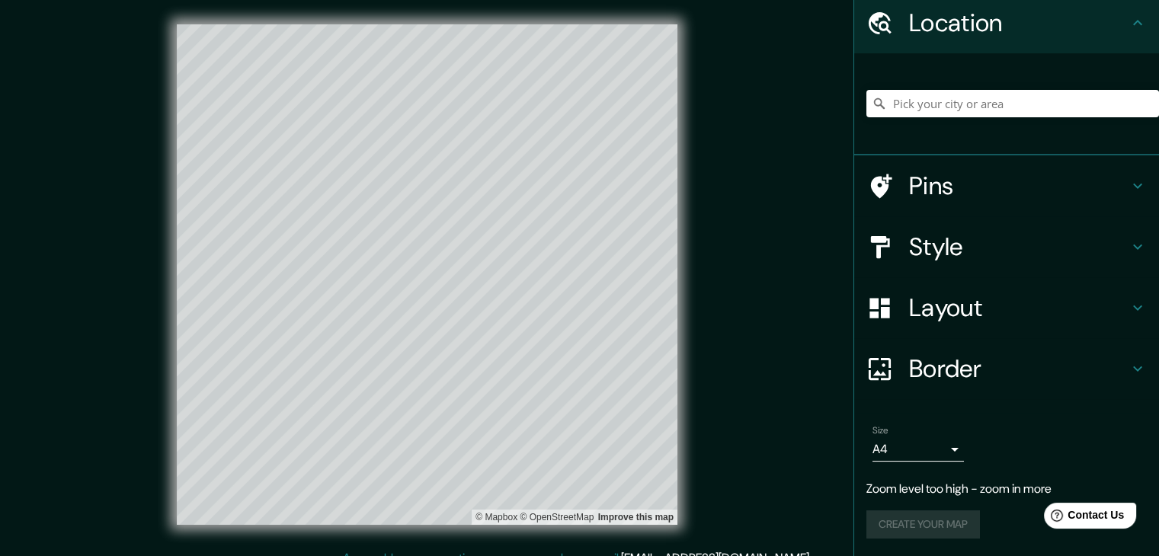
click at [954, 362] on h4 "Border" at bounding box center [1019, 369] width 220 height 30
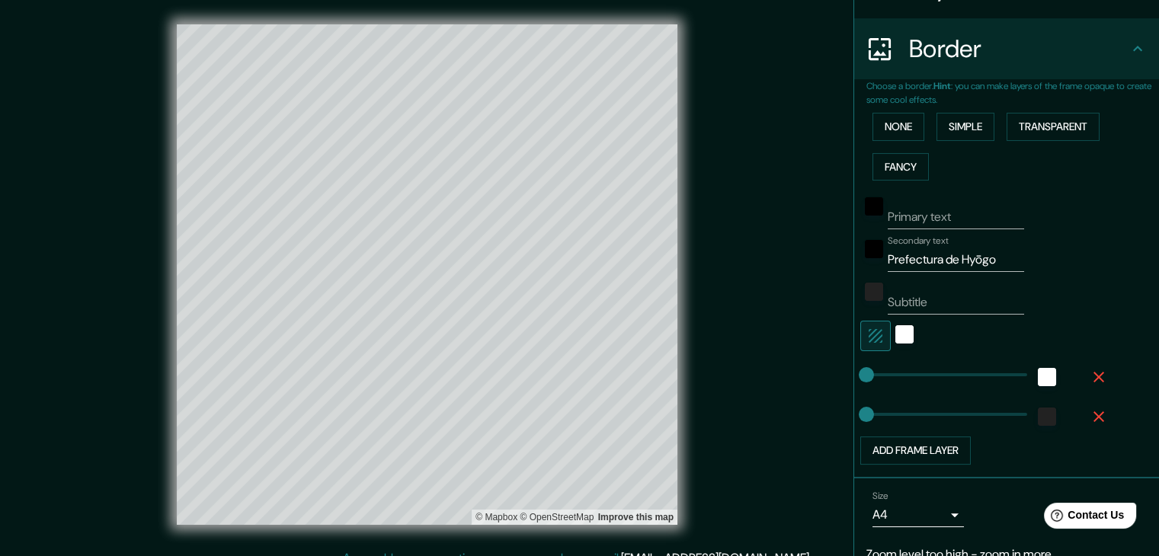
scroll to position [285, 0]
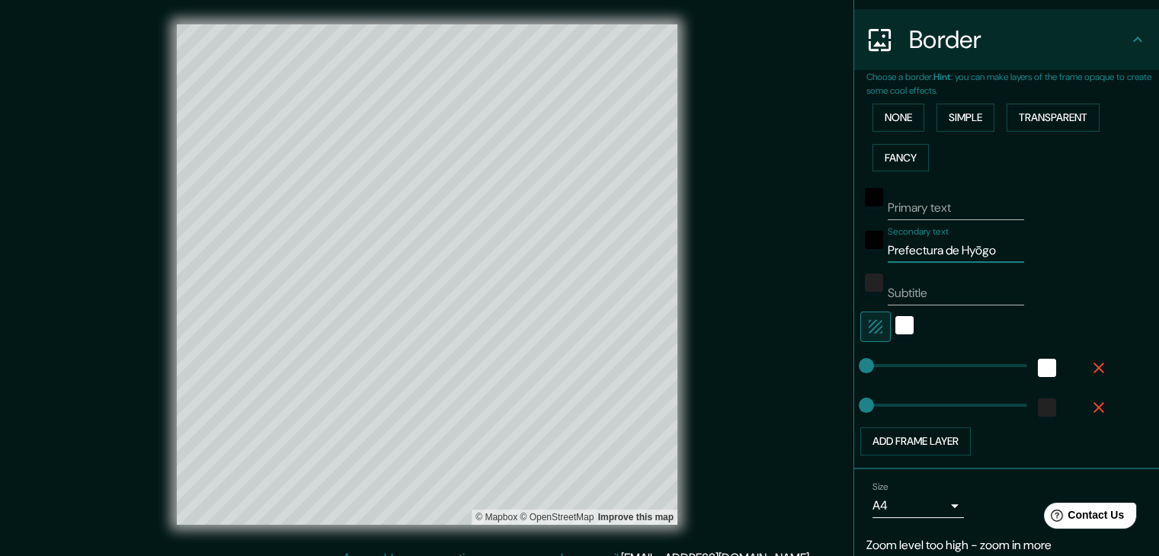
drag, startPoint x: 1000, startPoint y: 241, endPoint x: 890, endPoint y: 258, distance: 111.8
click at [890, 258] on input "Prefectura de Hyōgo" at bounding box center [956, 251] width 136 height 24
type input "P"
type input "p"
type input "[GEOGRAPHIC_DATA]"
